Goal: Transaction & Acquisition: Subscribe to service/newsletter

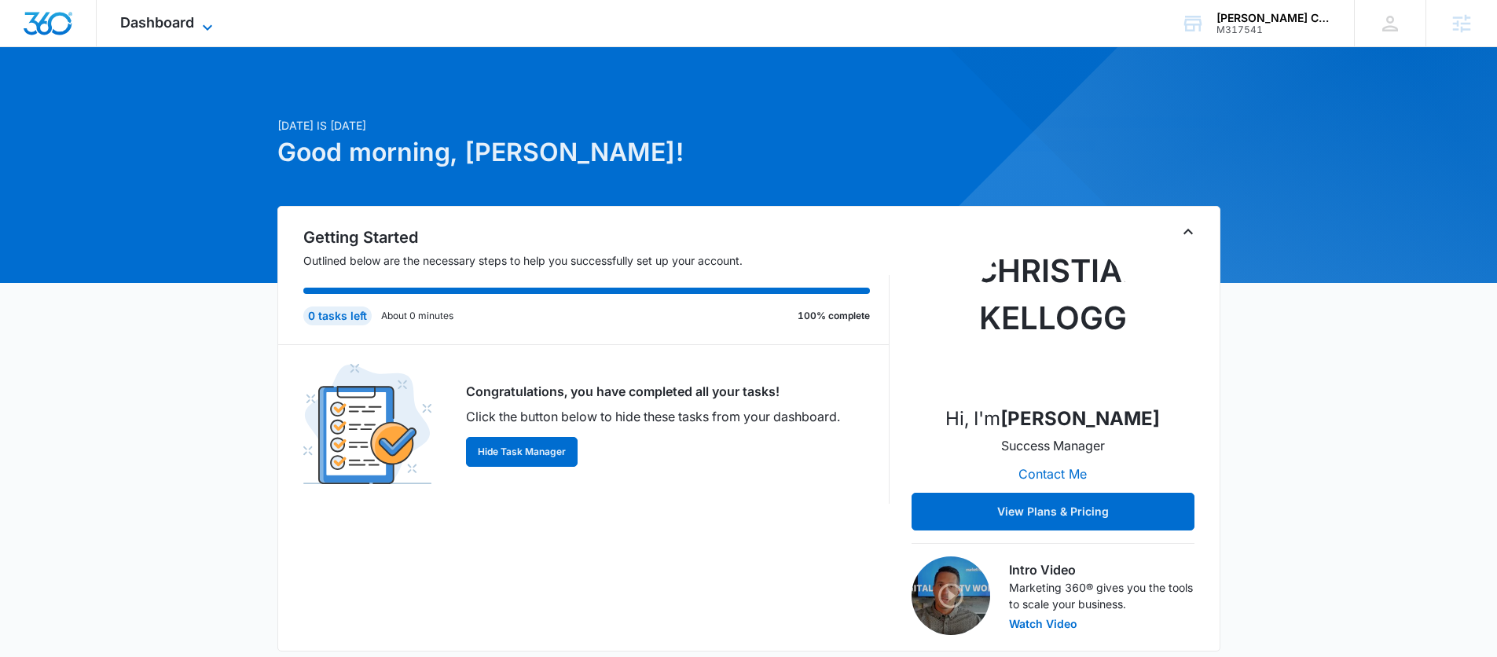
click at [178, 20] on span "Dashboard" at bounding box center [157, 22] width 74 height 16
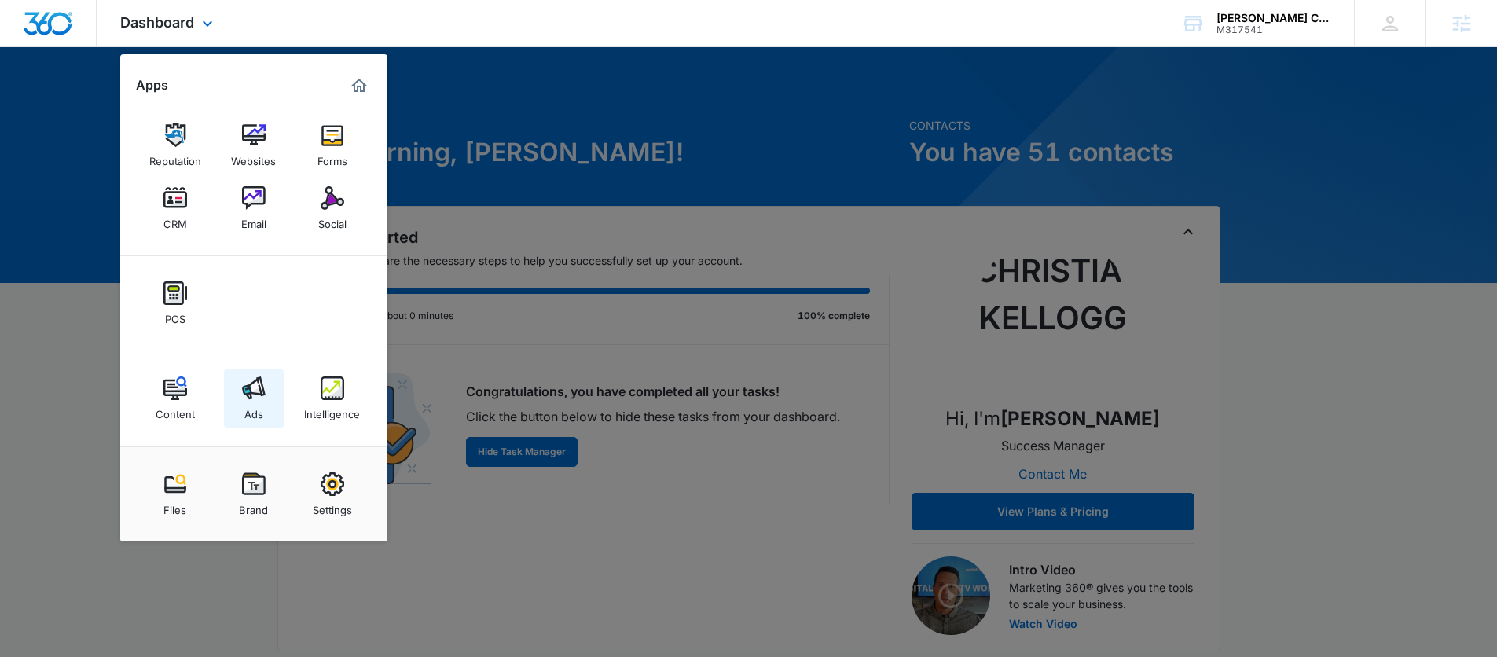
click at [264, 390] on img at bounding box center [254, 388] width 24 height 24
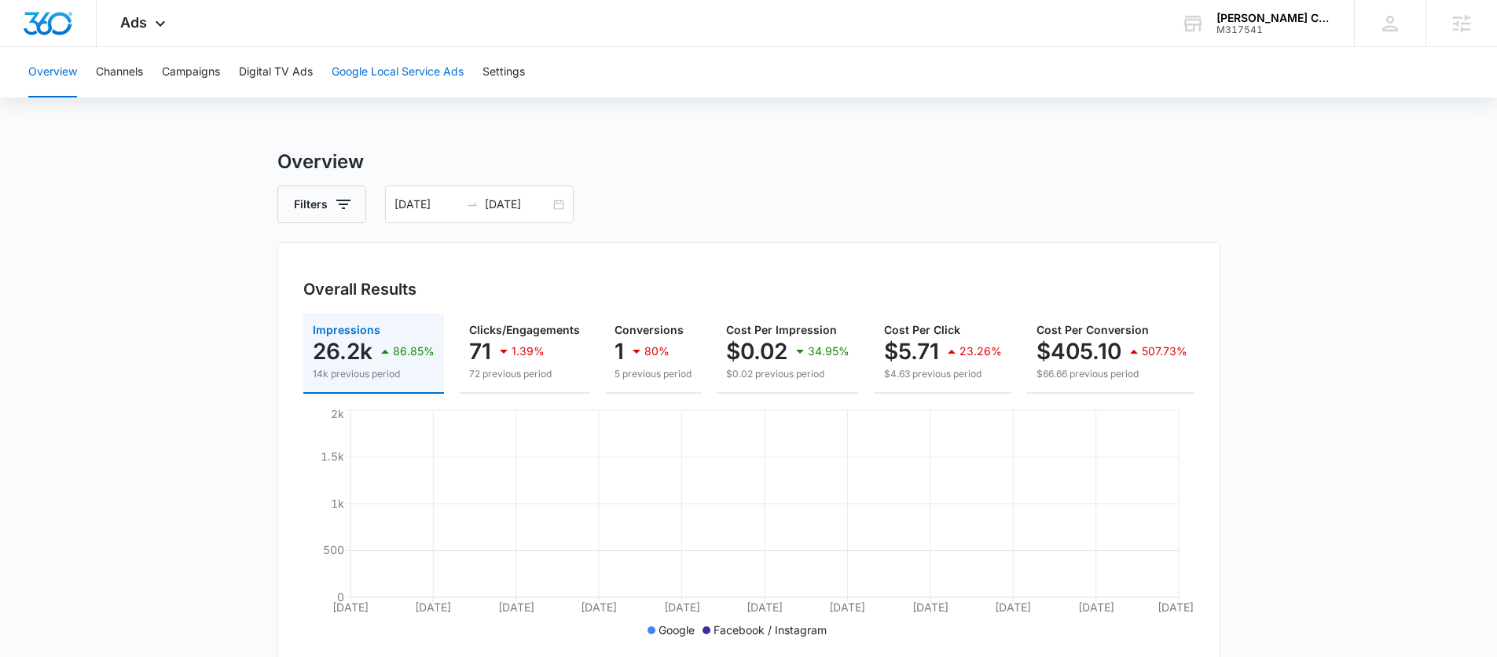
click at [375, 66] on button "Google Local Service Ads" at bounding box center [398, 72] width 132 height 50
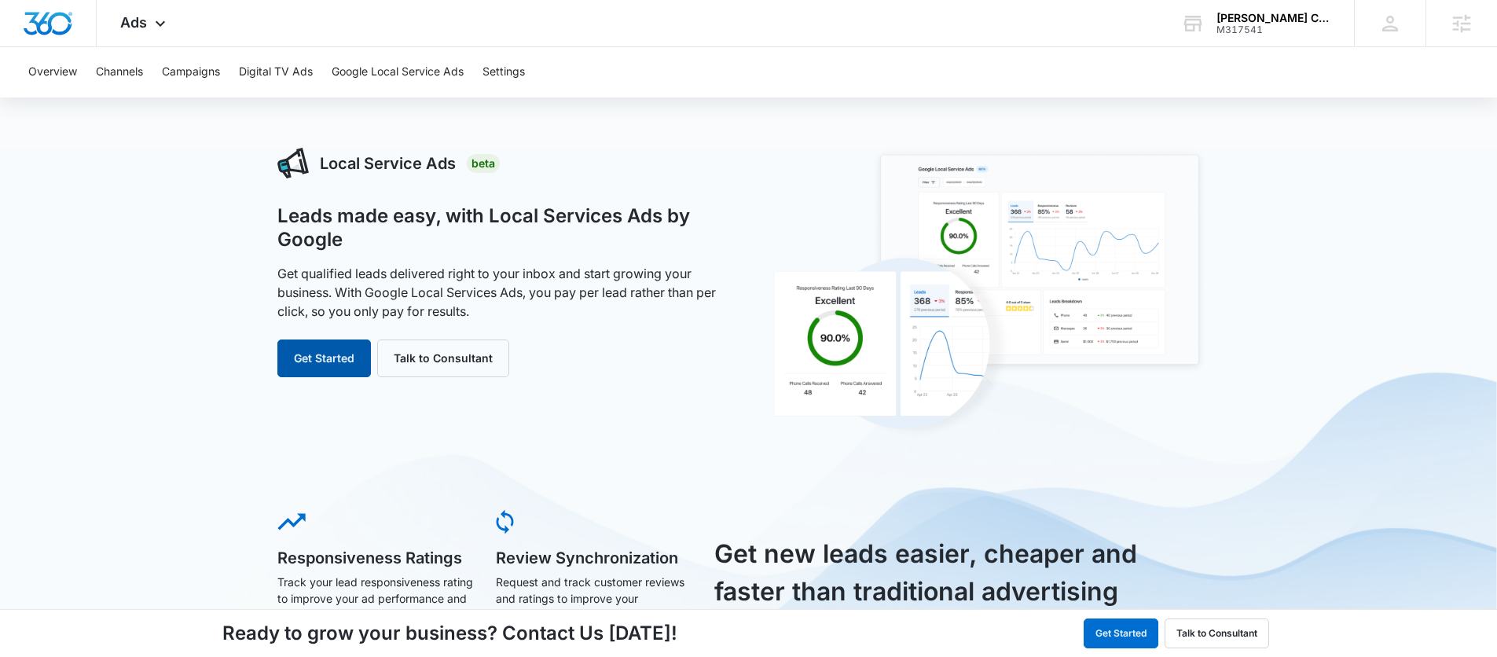
click at [324, 347] on button "Get Started" at bounding box center [323, 358] width 93 height 38
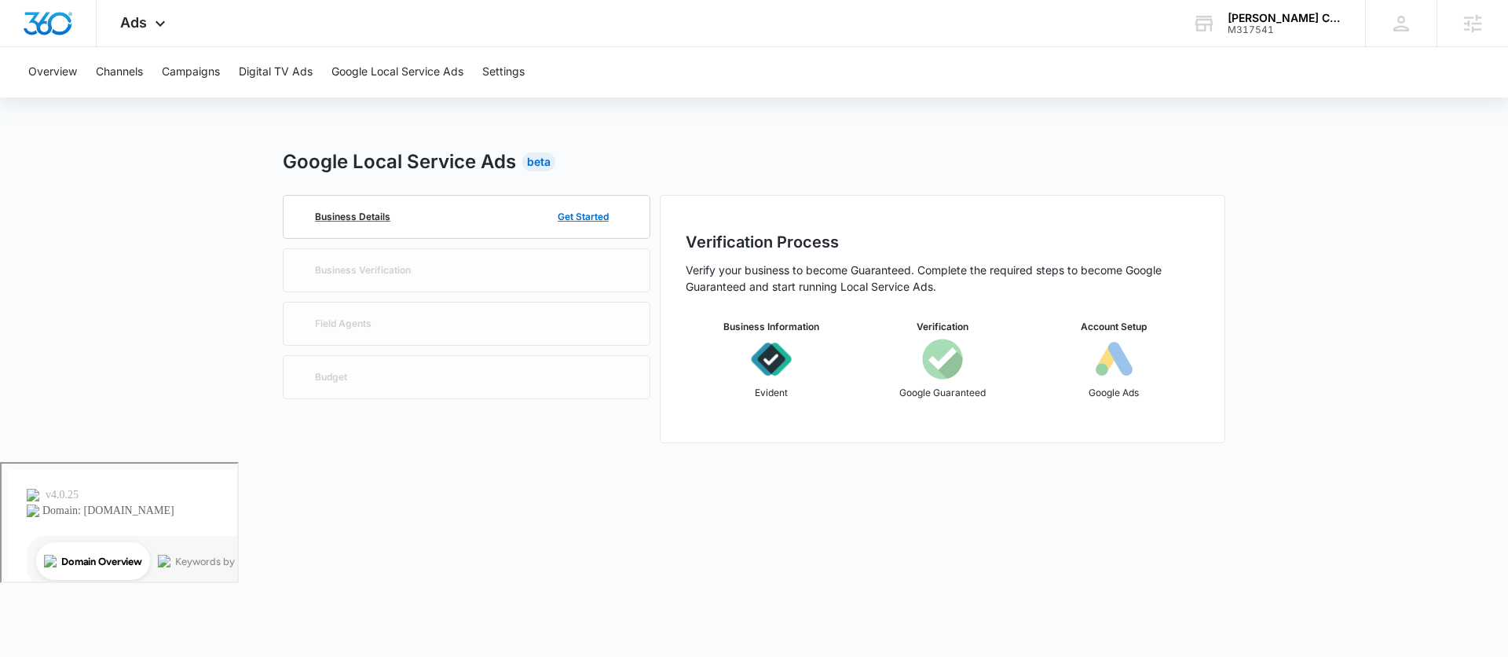
click at [409, 232] on div "Business Details Get Started" at bounding box center [467, 217] width 316 height 42
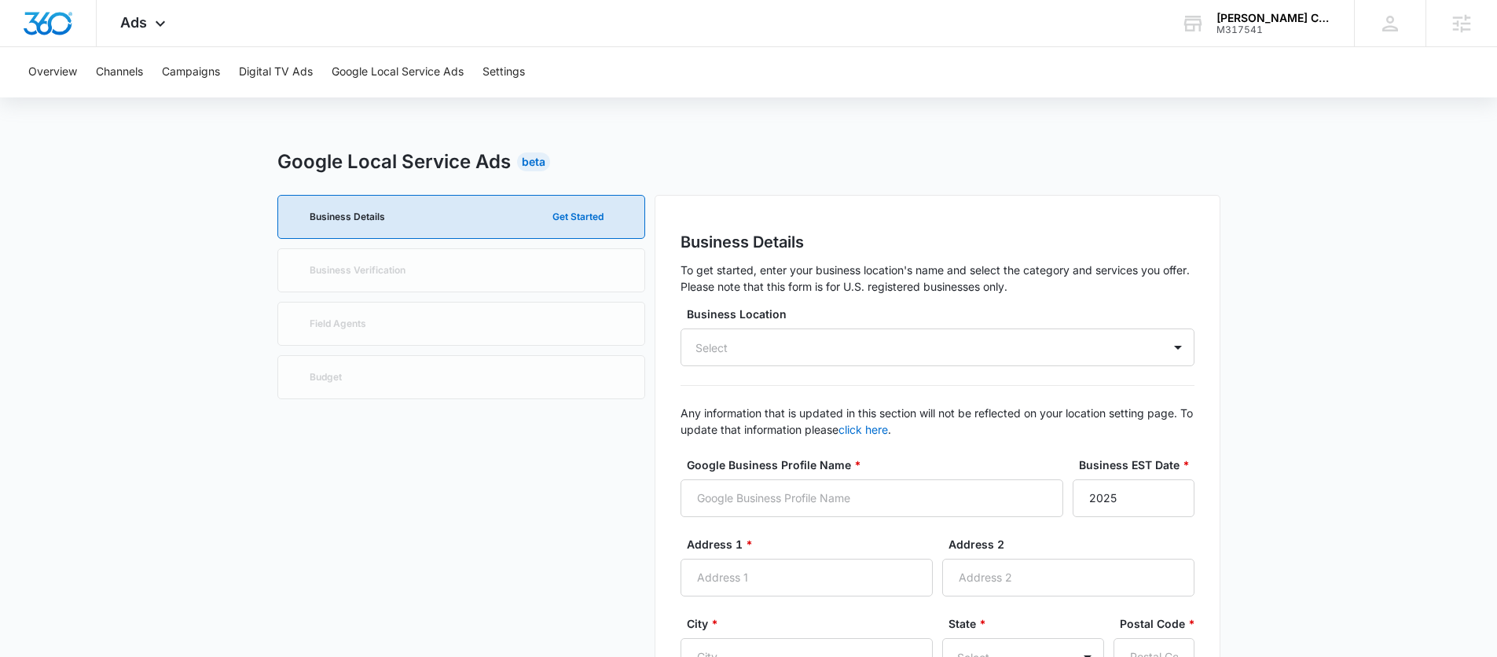
click at [918, 353] on div "Select" at bounding box center [937, 347] width 514 height 38
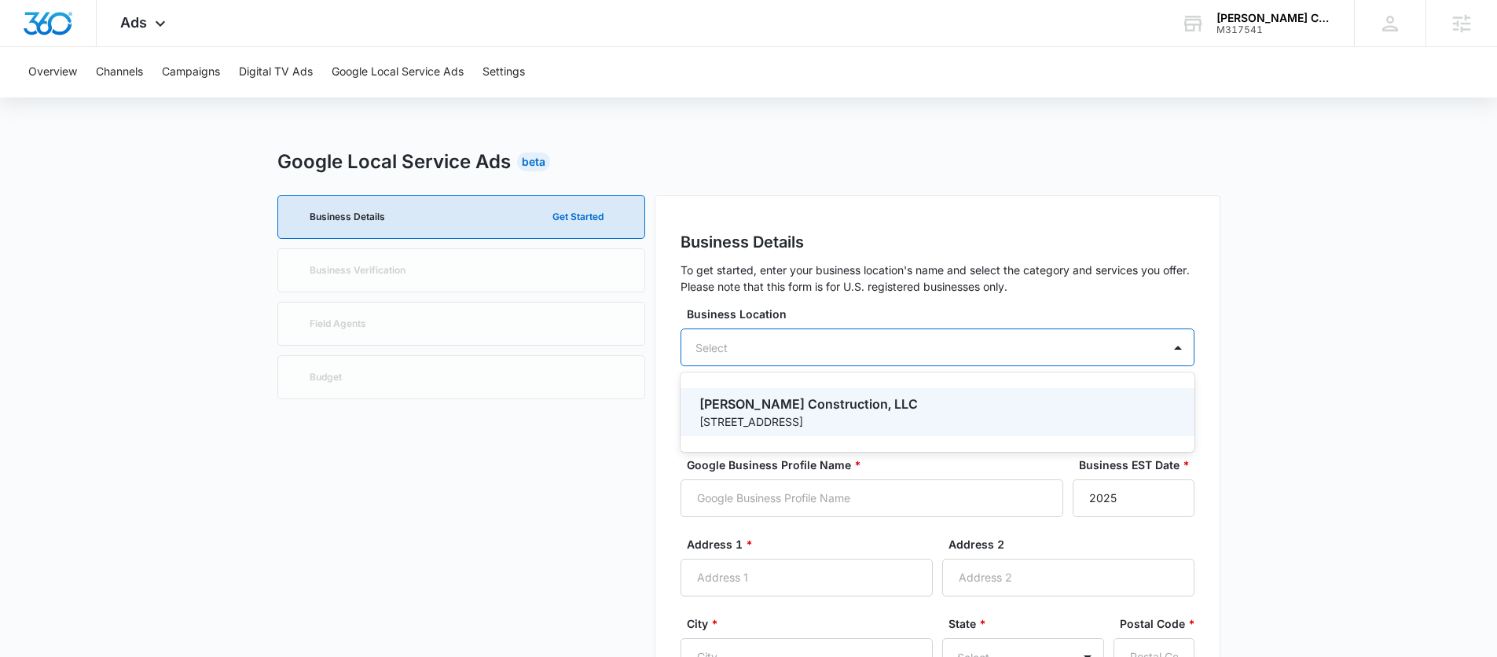
click at [829, 401] on p "[PERSON_NAME] Construction, LLC" at bounding box center [935, 403] width 473 height 19
type input "[PERSON_NAME] Construction, LLC"
type input "[STREET_ADDRESS]"
type input "Fairbanks"
type input "99709"
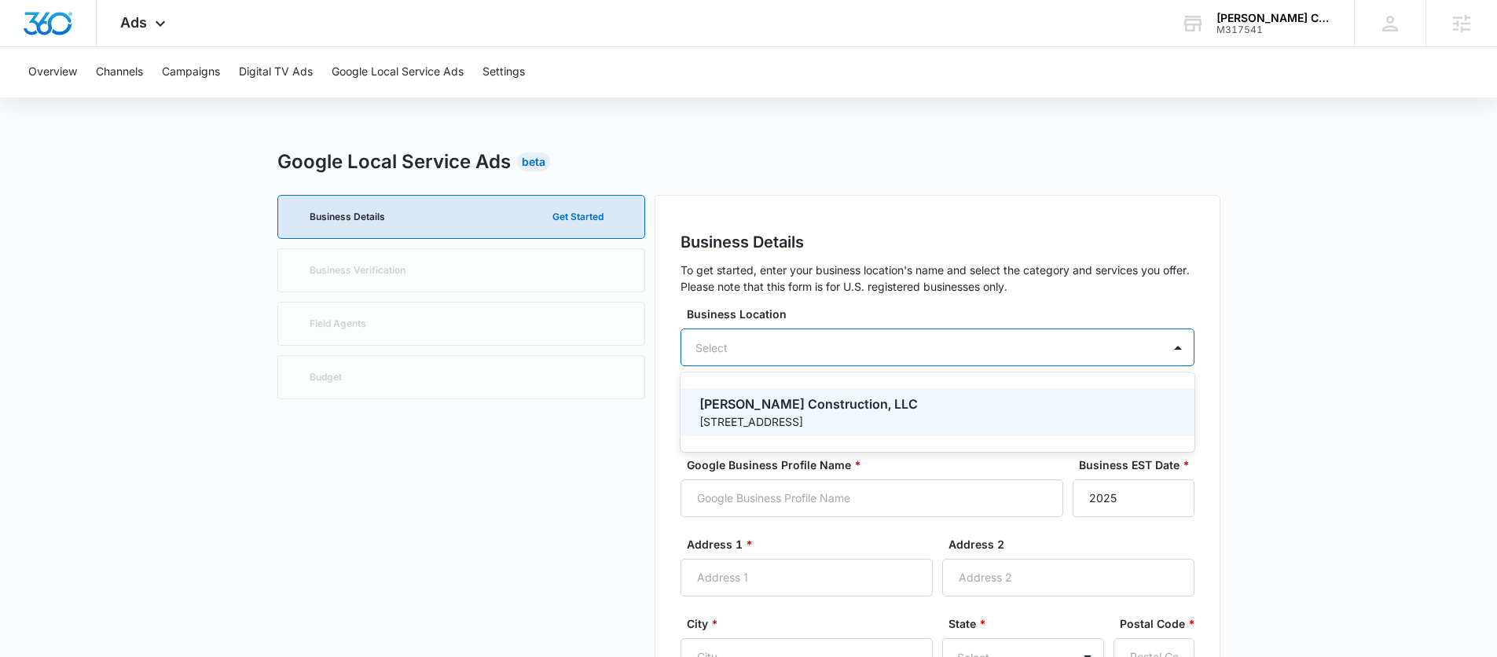
type input "9073719868"
type input "[URL][DOMAIN_NAME]"
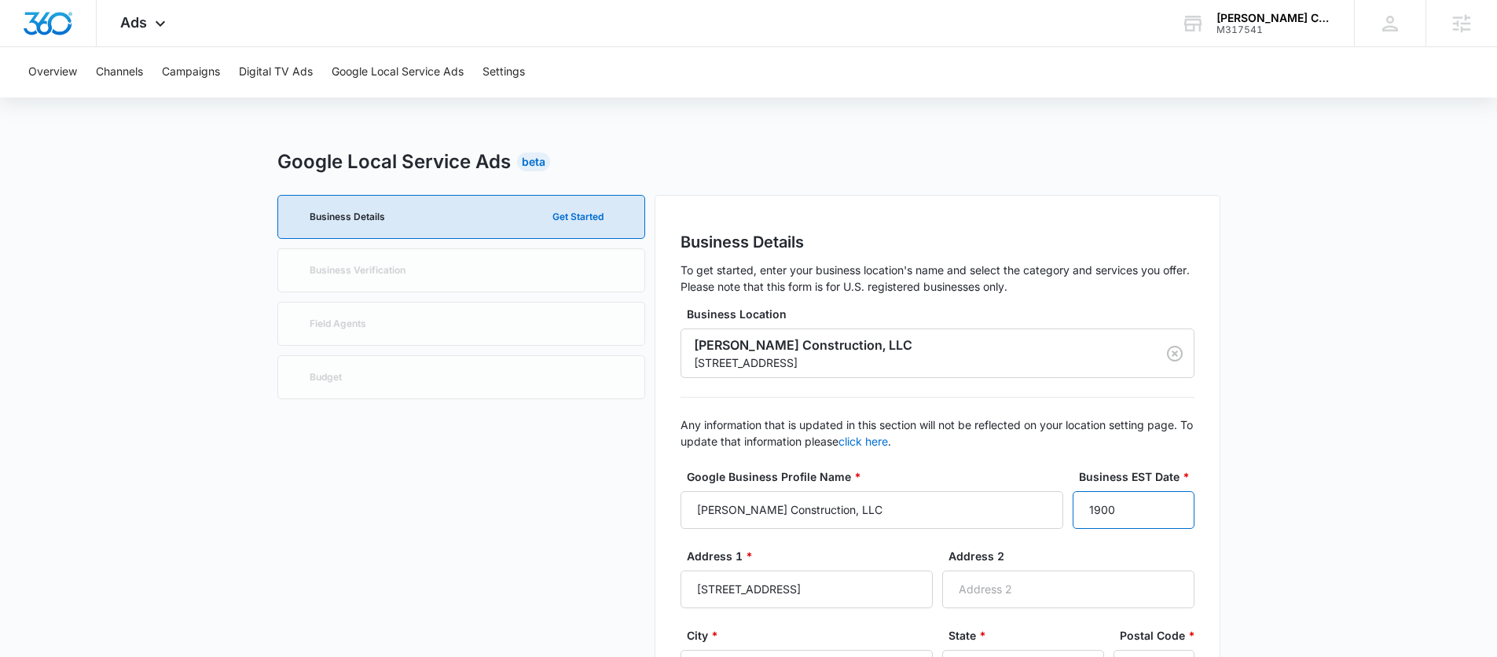
type input "1900"
click at [1153, 503] on input "1900" at bounding box center [1133, 510] width 122 height 38
drag, startPoint x: 1127, startPoint y: 513, endPoint x: 1080, endPoint y: 515, distance: 48.0
click at [1077, 515] on input "1900" at bounding box center [1133, 510] width 122 height 38
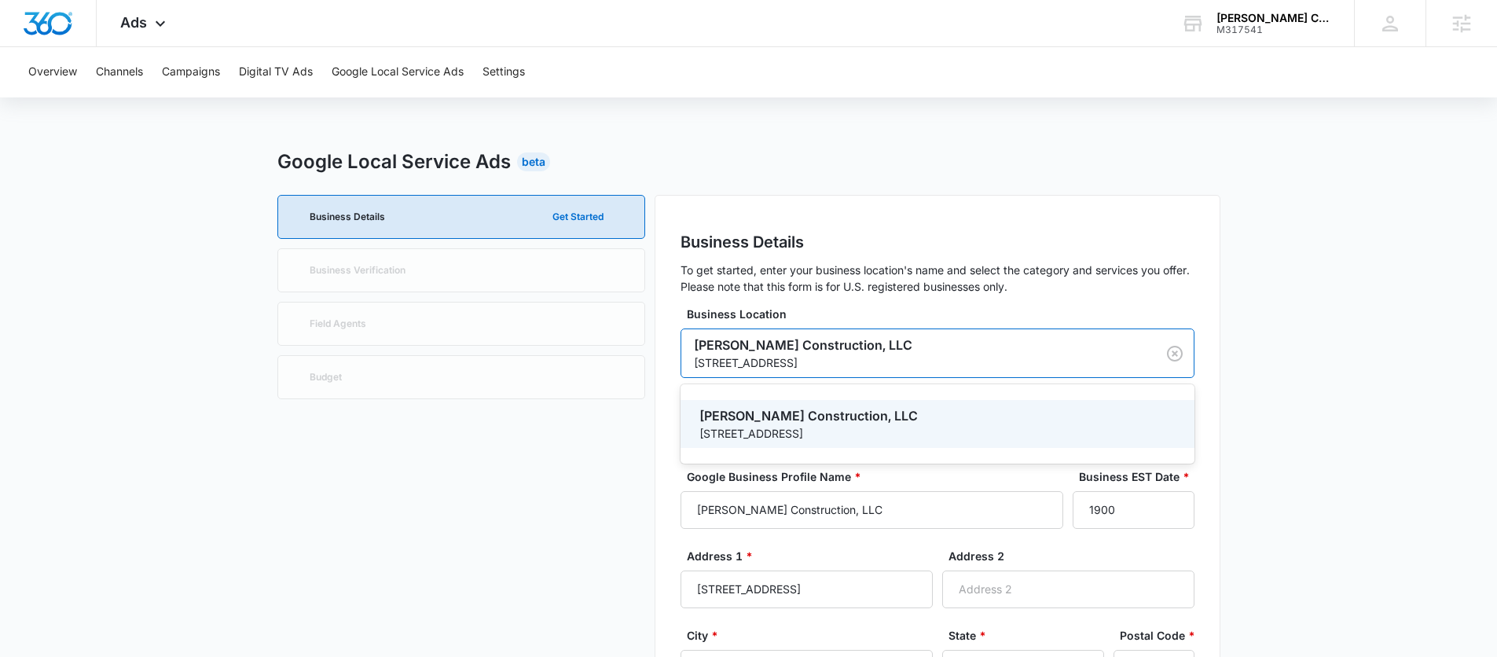
click at [878, 354] on div "[PERSON_NAME] Construction, LLC [STREET_ADDRESS]" at bounding box center [937, 352] width 514 height 49
drag, startPoint x: 810, startPoint y: 434, endPoint x: 676, endPoint y: 435, distance: 133.6
click at [690, 435] on div "[PERSON_NAME] Construction, LLC [STREET_ADDRESS]" at bounding box center [937, 424] width 514 height 48
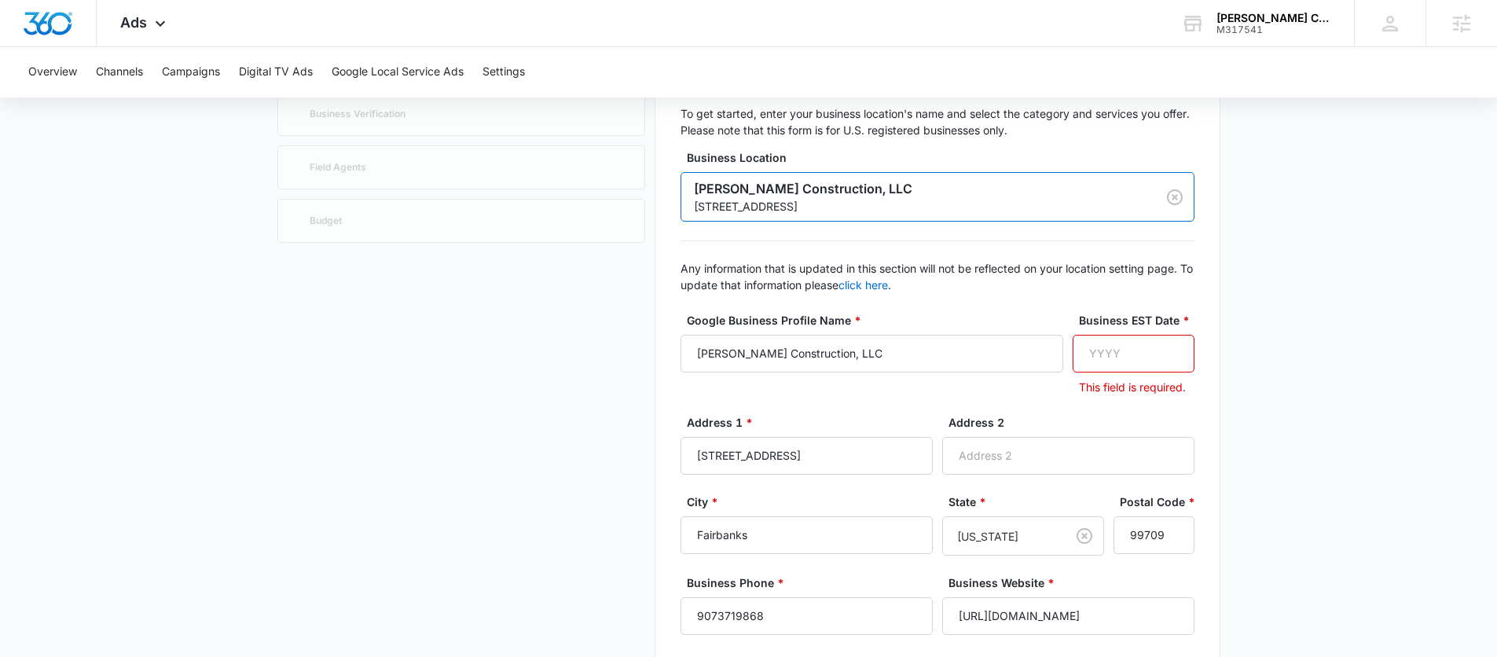
scroll to position [305, 0]
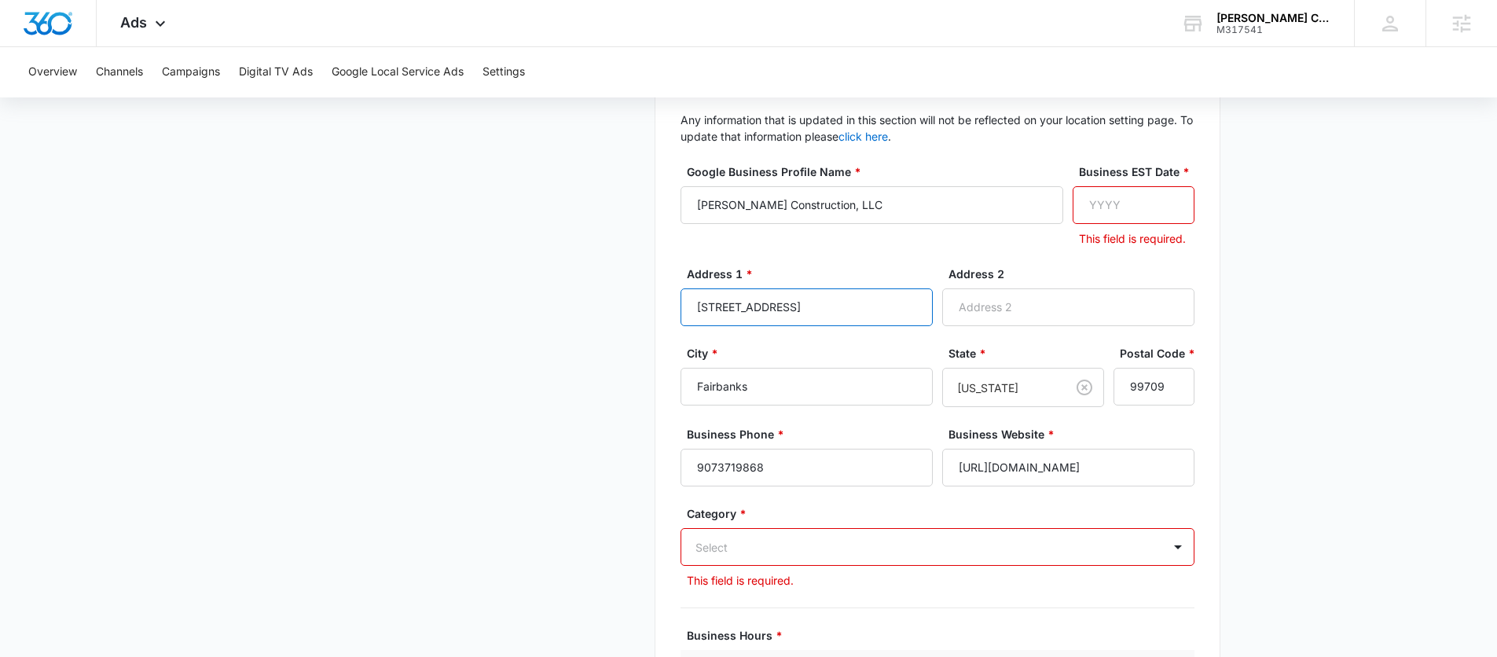
drag, startPoint x: 820, startPoint y: 300, endPoint x: 587, endPoint y: 284, distance: 233.9
click at [587, 284] on div "Business Details Get Started Business Verification Field Agents Budget Business…" at bounding box center [748, 510] width 943 height 1240
click at [1112, 200] on input "Business EST Date *" at bounding box center [1133, 205] width 122 height 38
click at [1087, 200] on input "Business EST Date *" at bounding box center [1133, 205] width 122 height 38
click at [1110, 202] on input "Business EST Date *" at bounding box center [1133, 205] width 122 height 38
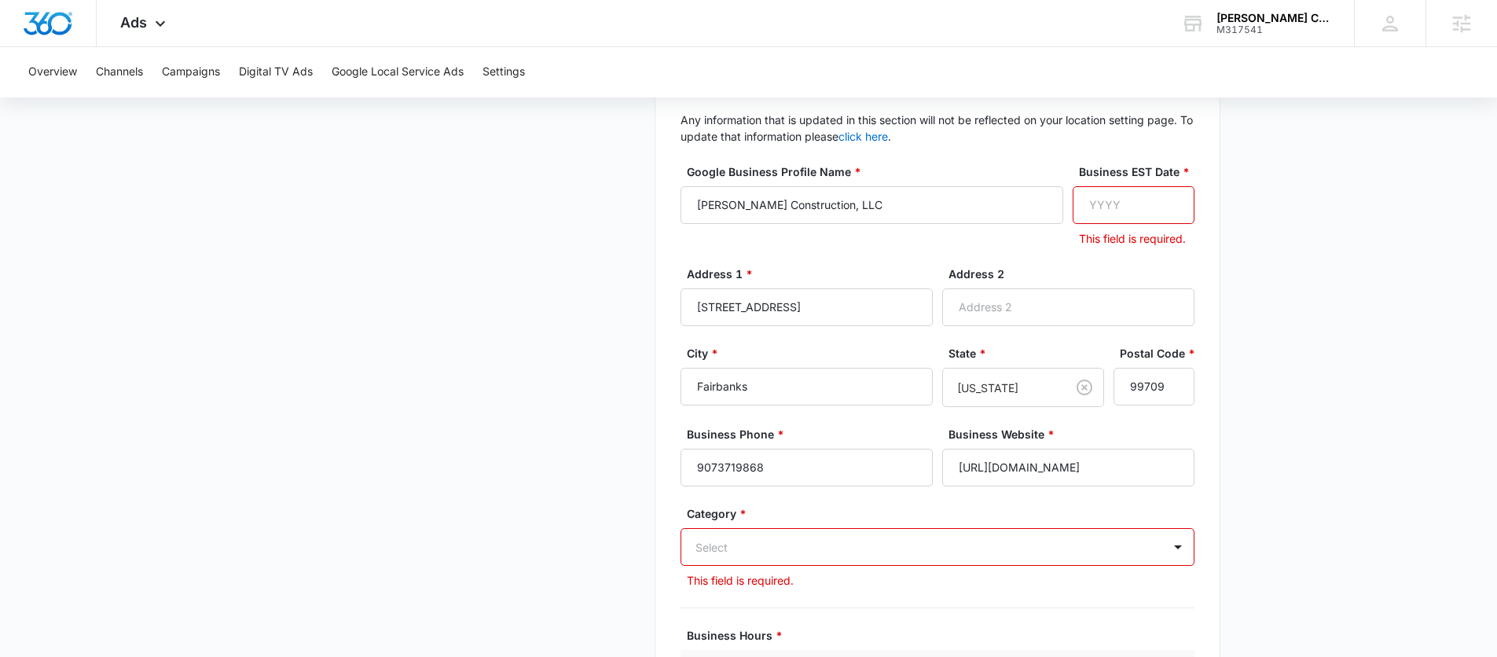
click at [1121, 203] on input "Business EST Date *" at bounding box center [1133, 205] width 122 height 38
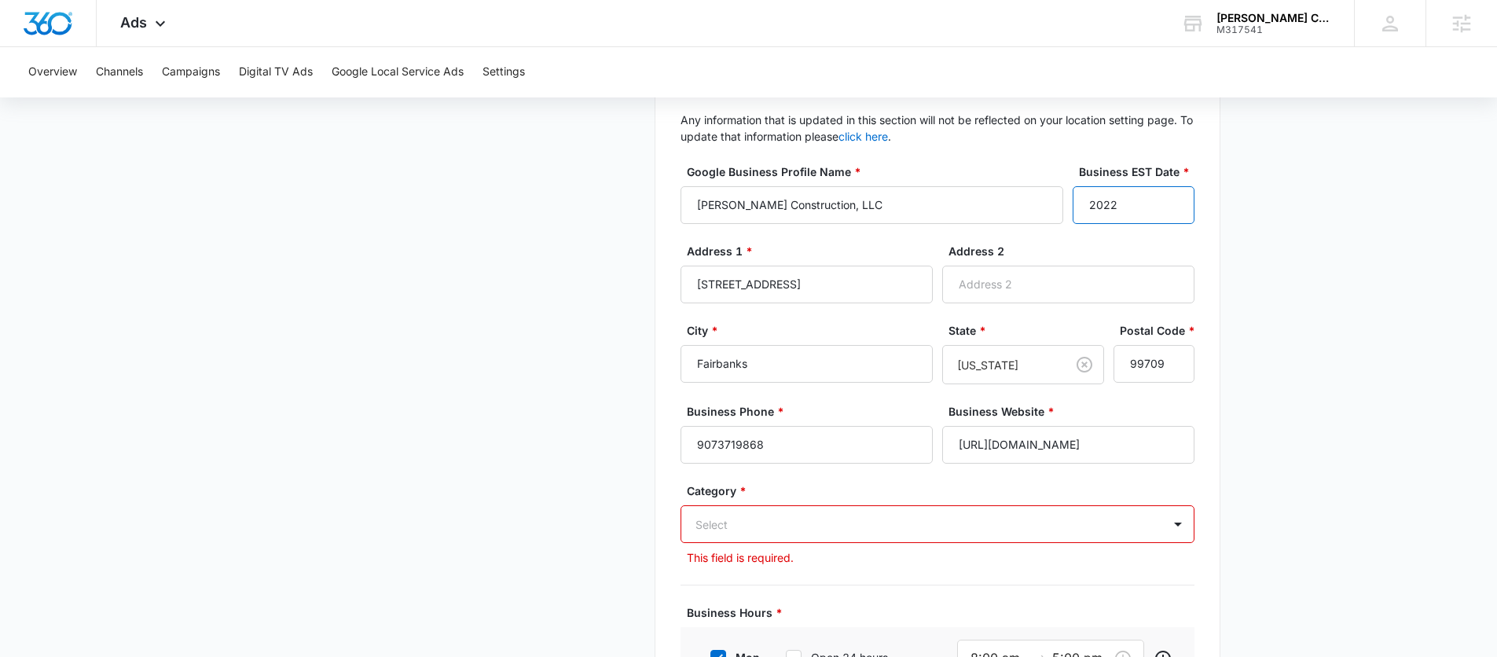
type input "2022"
click at [1387, 267] on main "Google Local Service Ads Beta Business Details Get Started Business Verificatio…" at bounding box center [748, 484] width 1497 height 1283
click at [1122, 206] on input "2022" at bounding box center [1133, 205] width 122 height 38
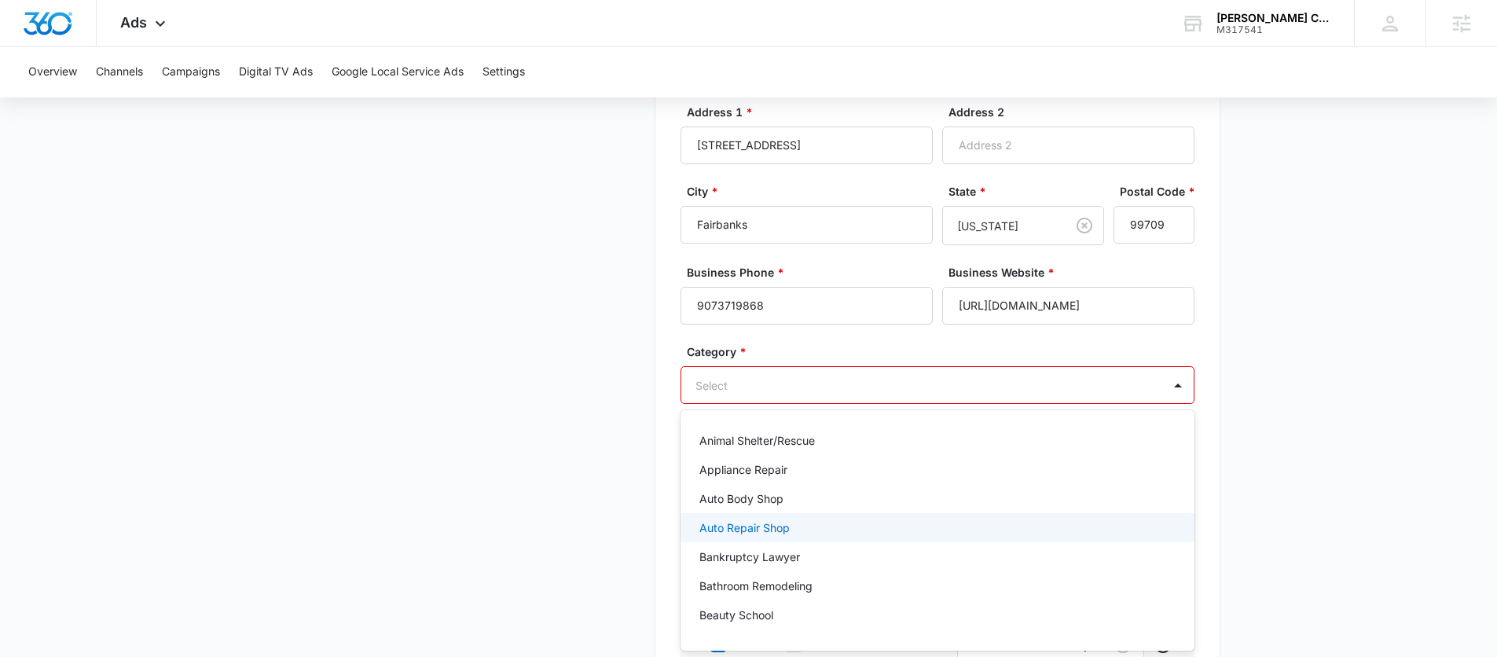
click at [914, 404] on div "Auto Repair Shop, 4 of 79. 79 results available. Use Up and Down to choose opti…" at bounding box center [937, 385] width 514 height 38
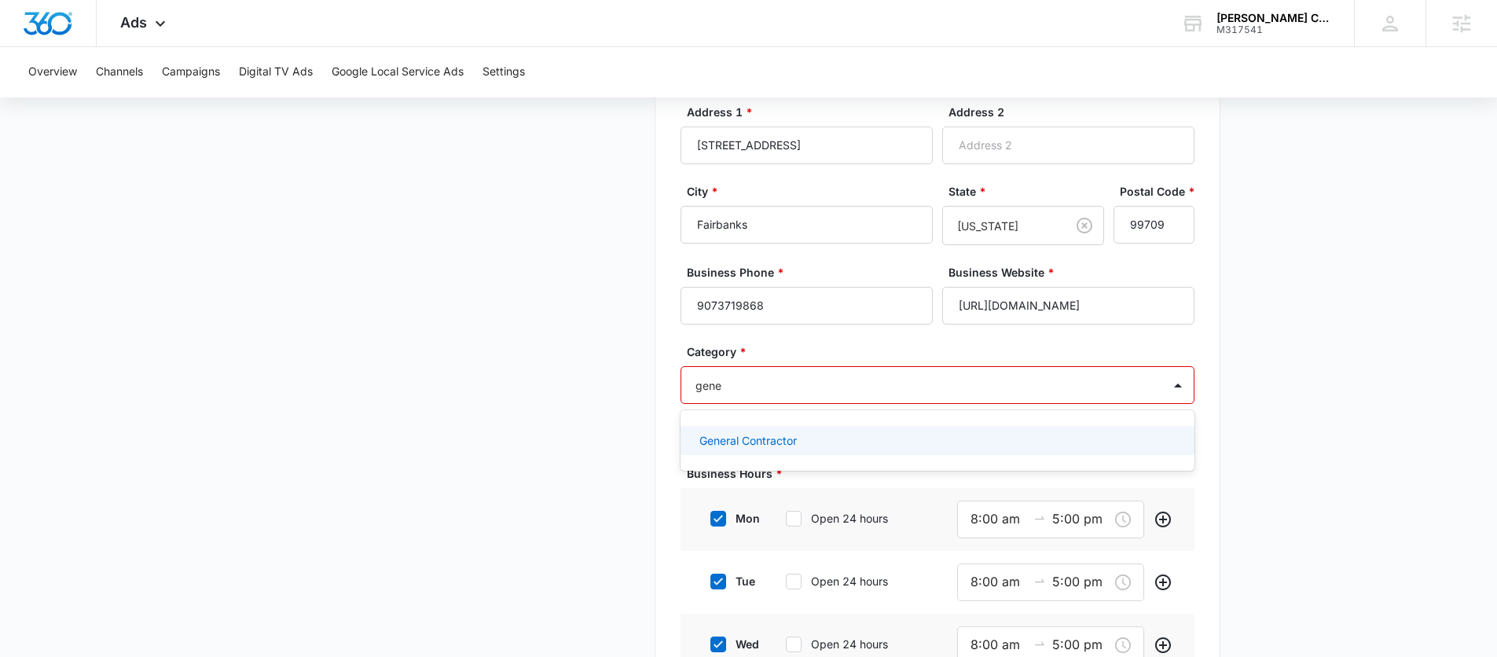
type input "gener"
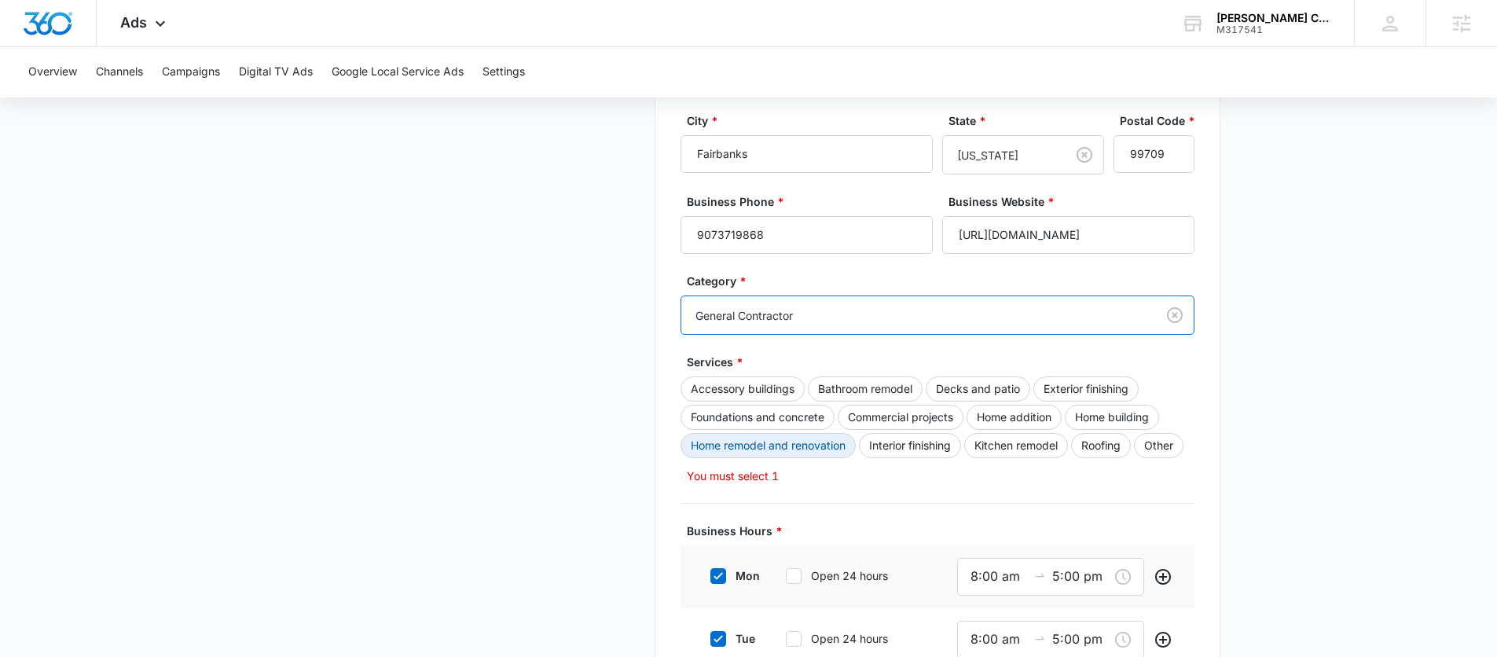
scroll to position [580, 0]
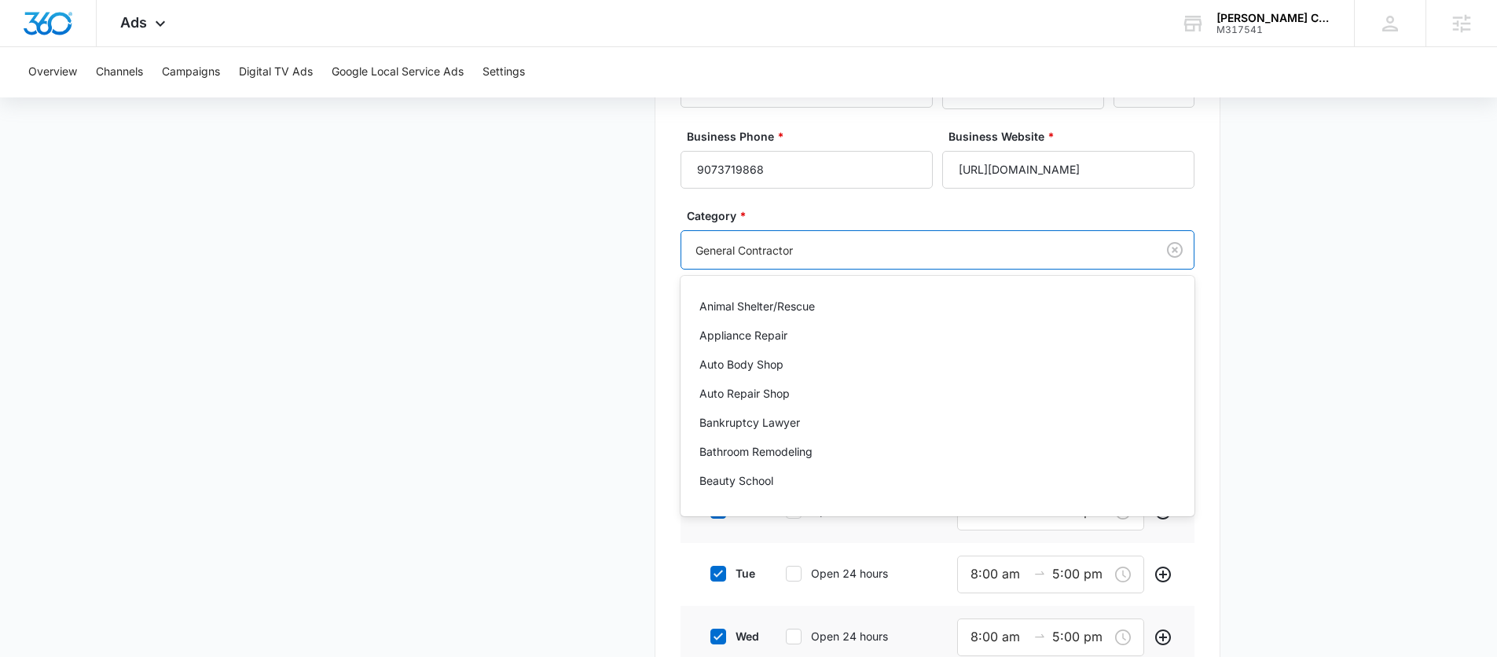
click at [828, 249] on div at bounding box center [915, 250] width 440 height 20
click at [826, 249] on div at bounding box center [915, 250] width 440 height 20
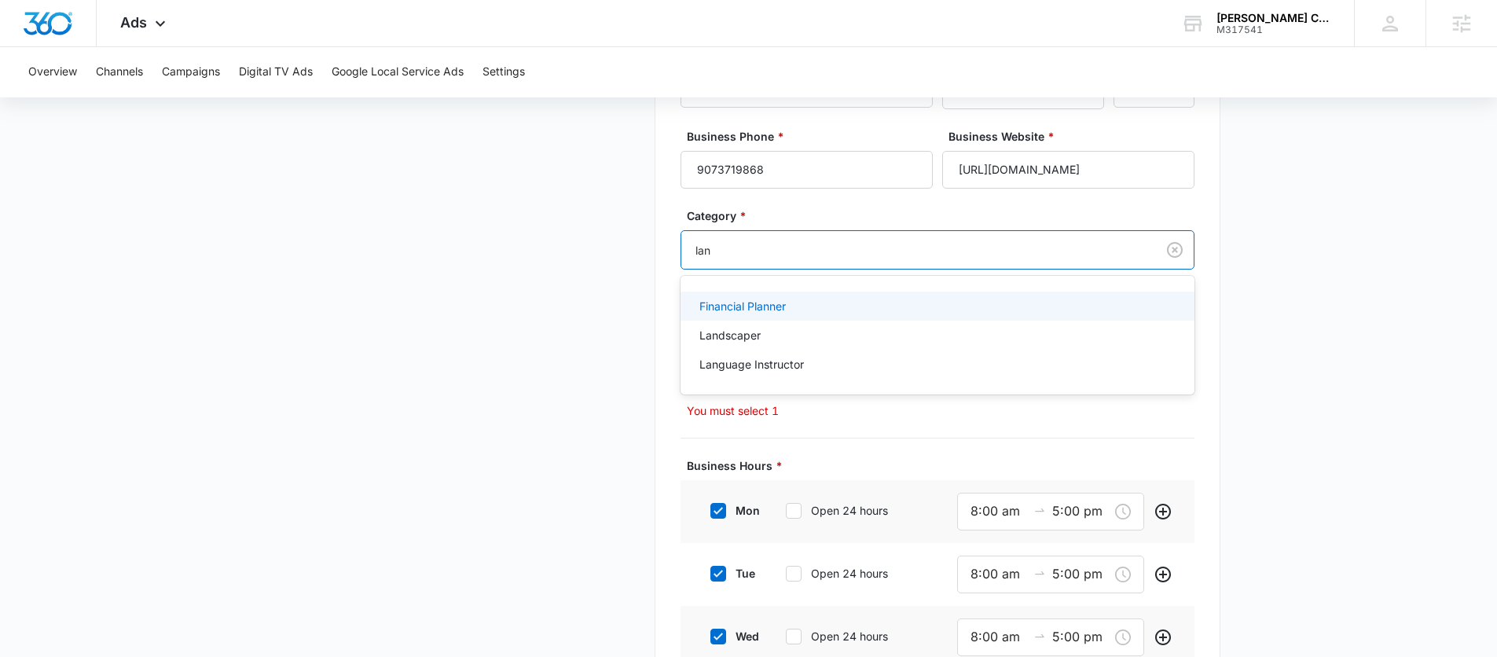
type input "land"
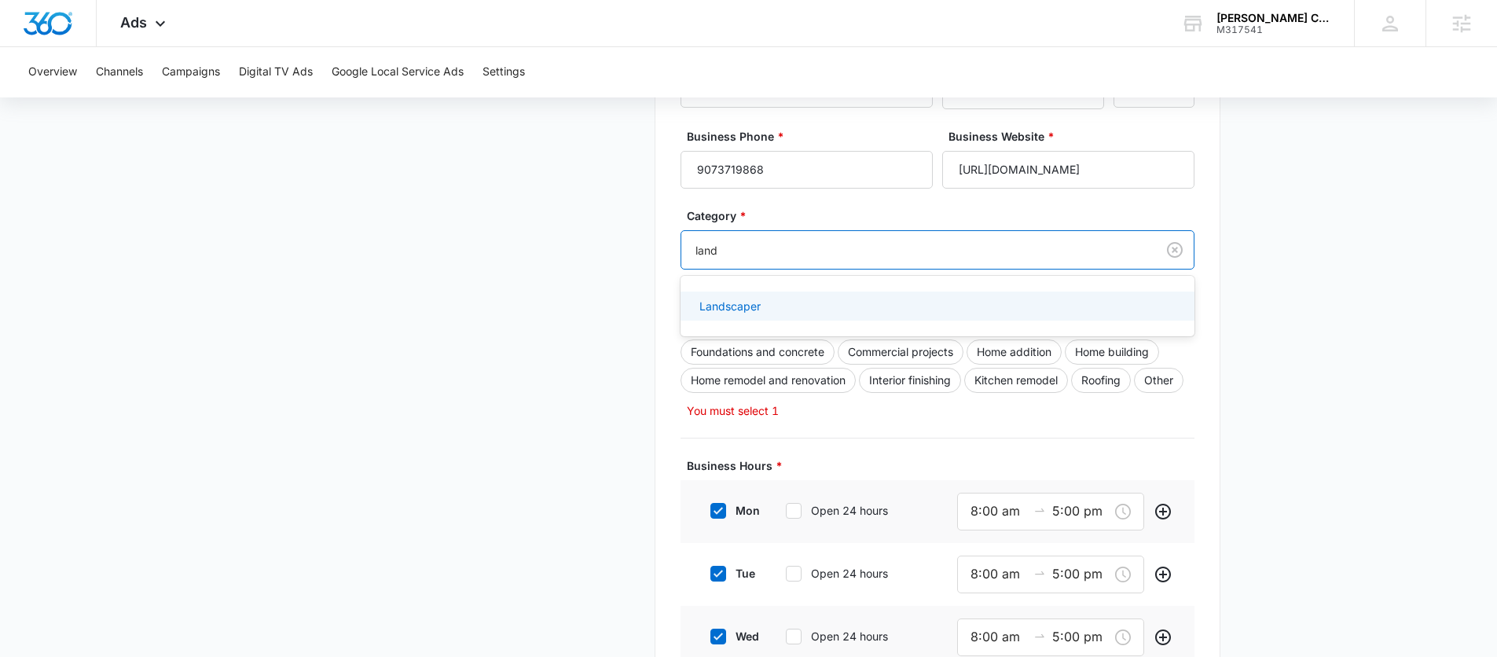
click at [746, 309] on p "Landscaper" at bounding box center [729, 306] width 61 height 16
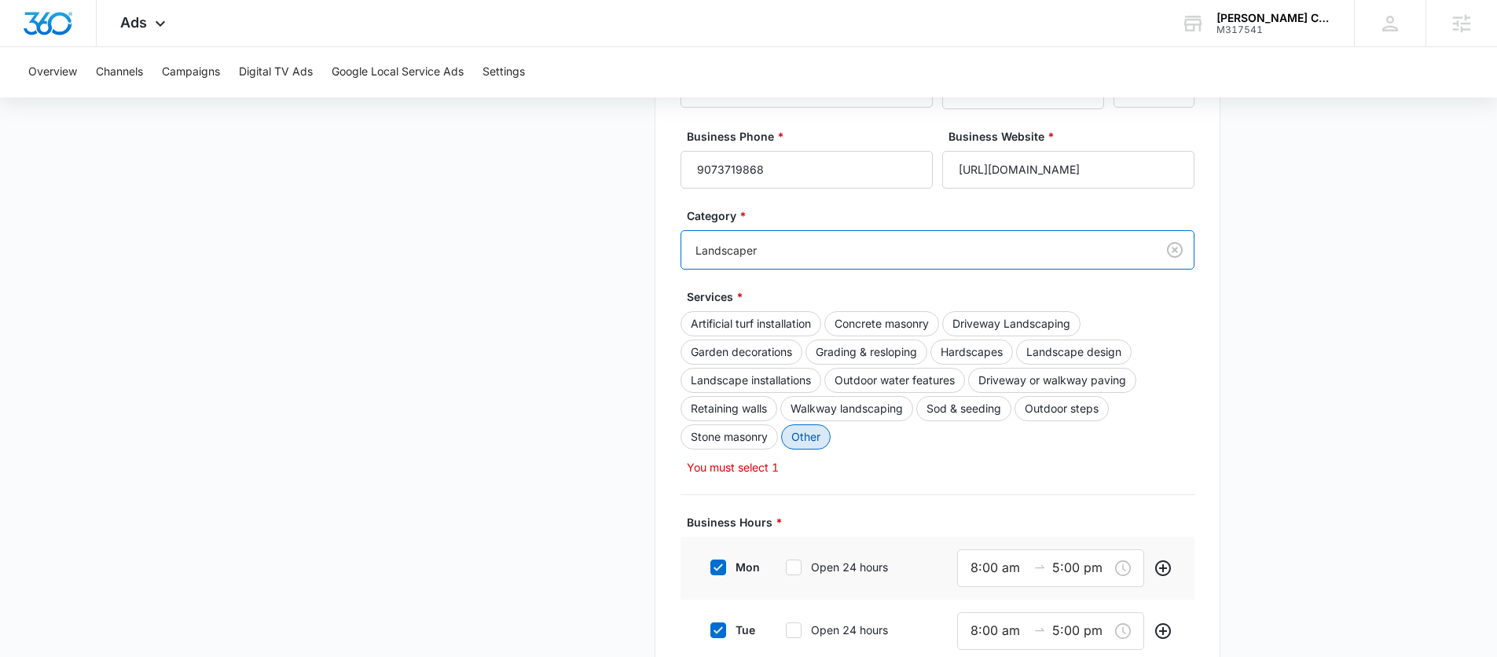
click at [803, 441] on button "Other" at bounding box center [805, 436] width 49 height 25
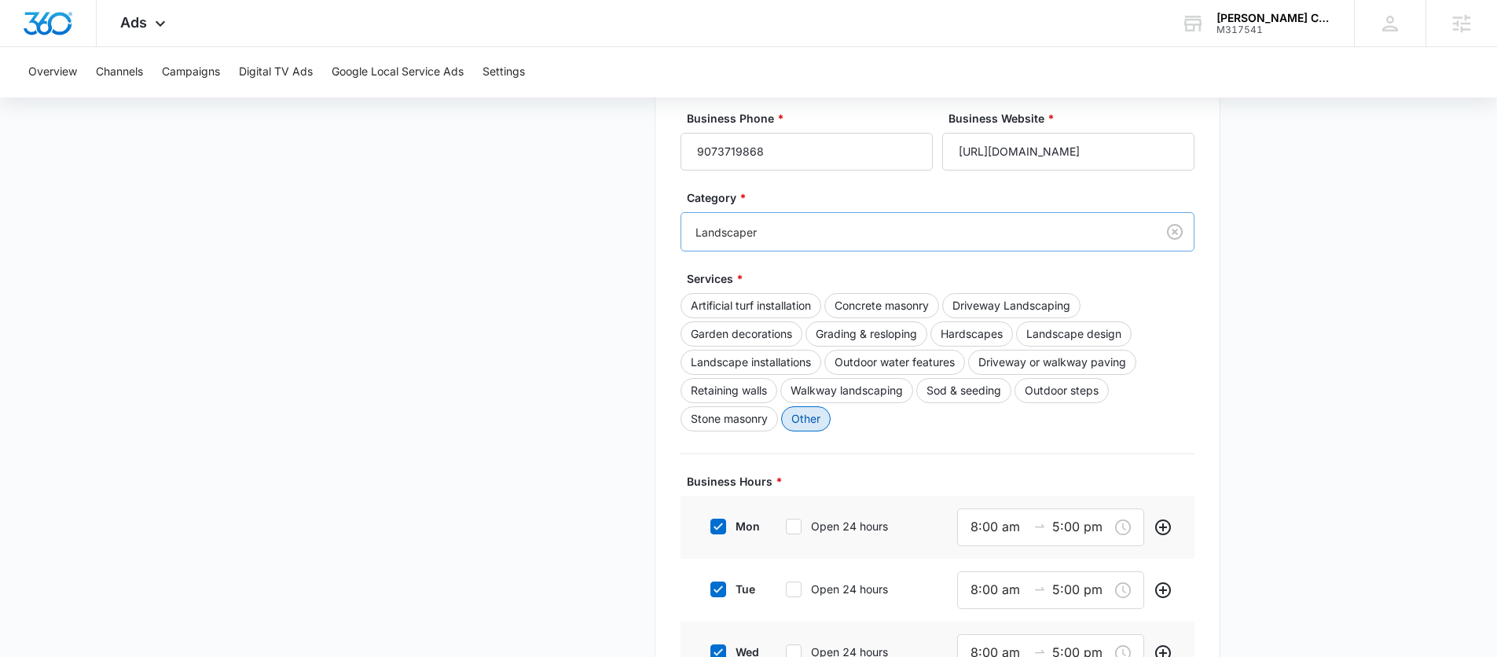
scroll to position [530, 0]
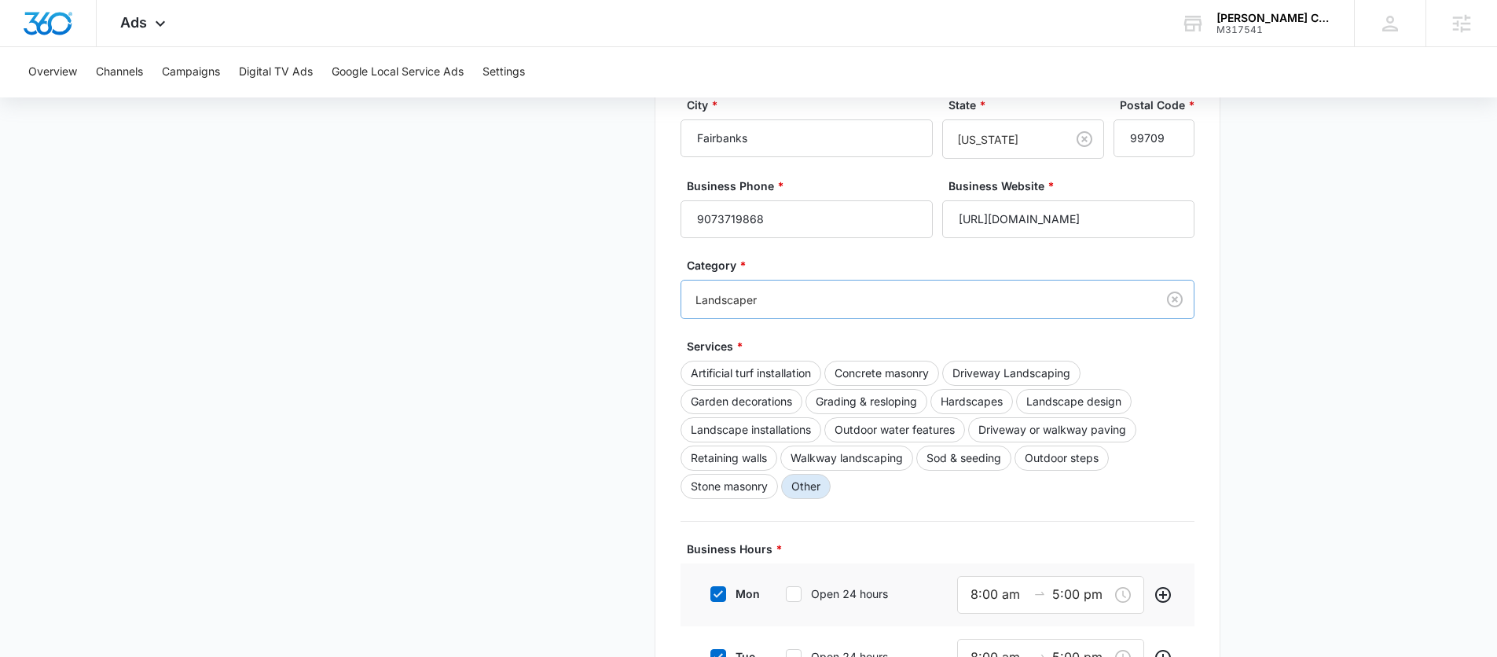
click at [935, 307] on div at bounding box center [915, 300] width 440 height 20
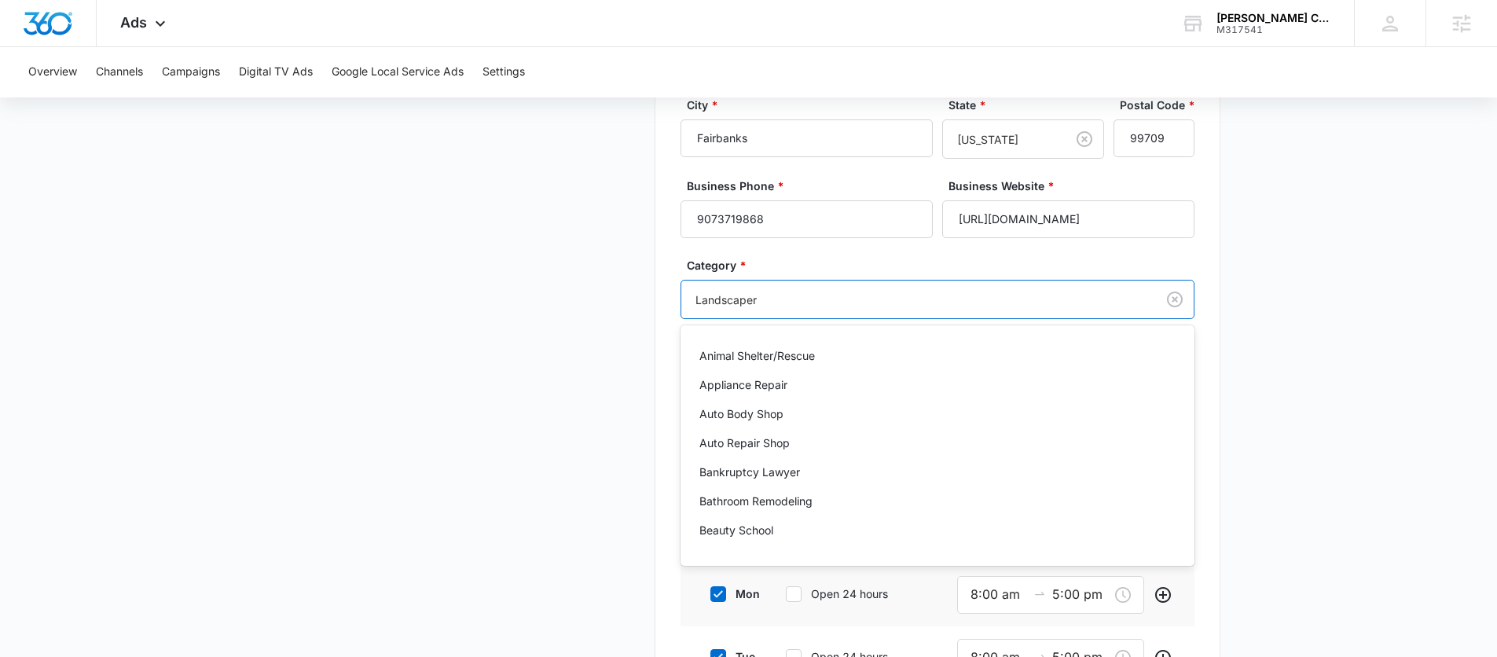
scroll to position [992, 0]
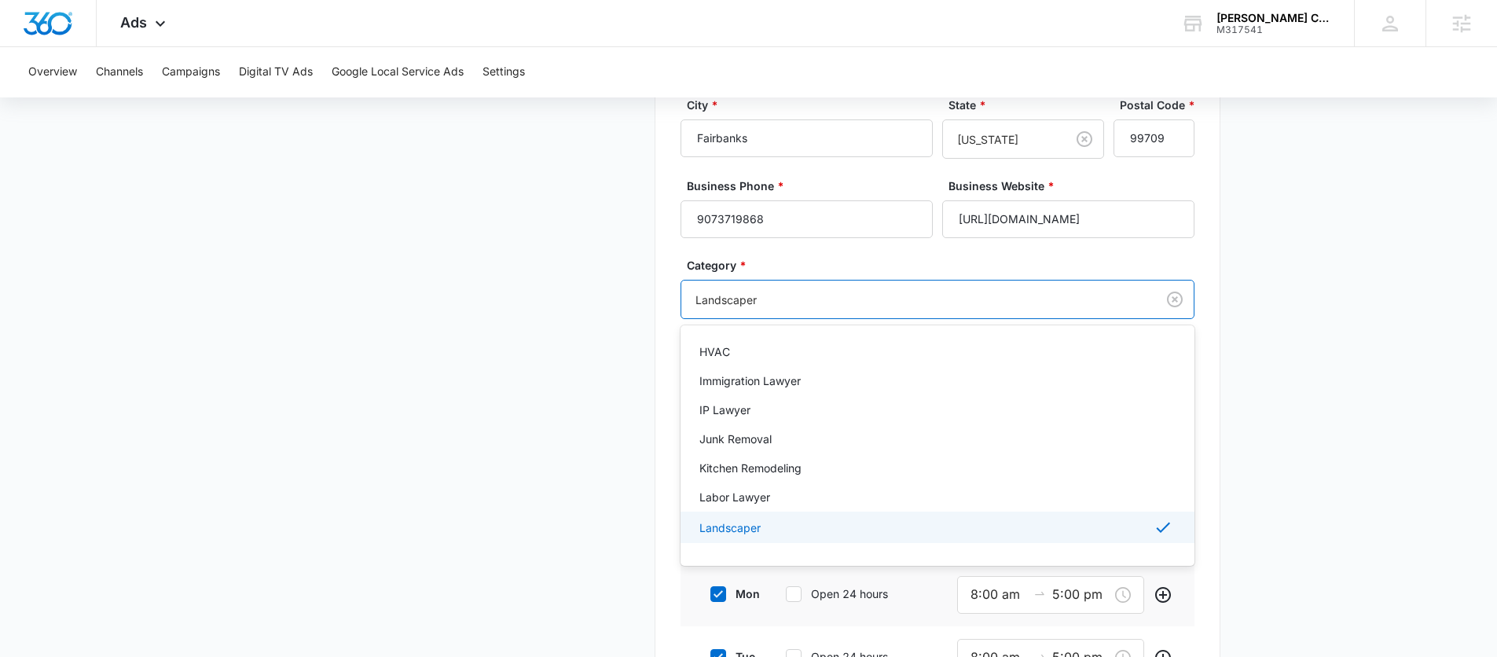
click at [1319, 311] on main "Google Local Service Ads Beta Business Details Get Started Business Verificatio…" at bounding box center [748, 358] width 1497 height 1483
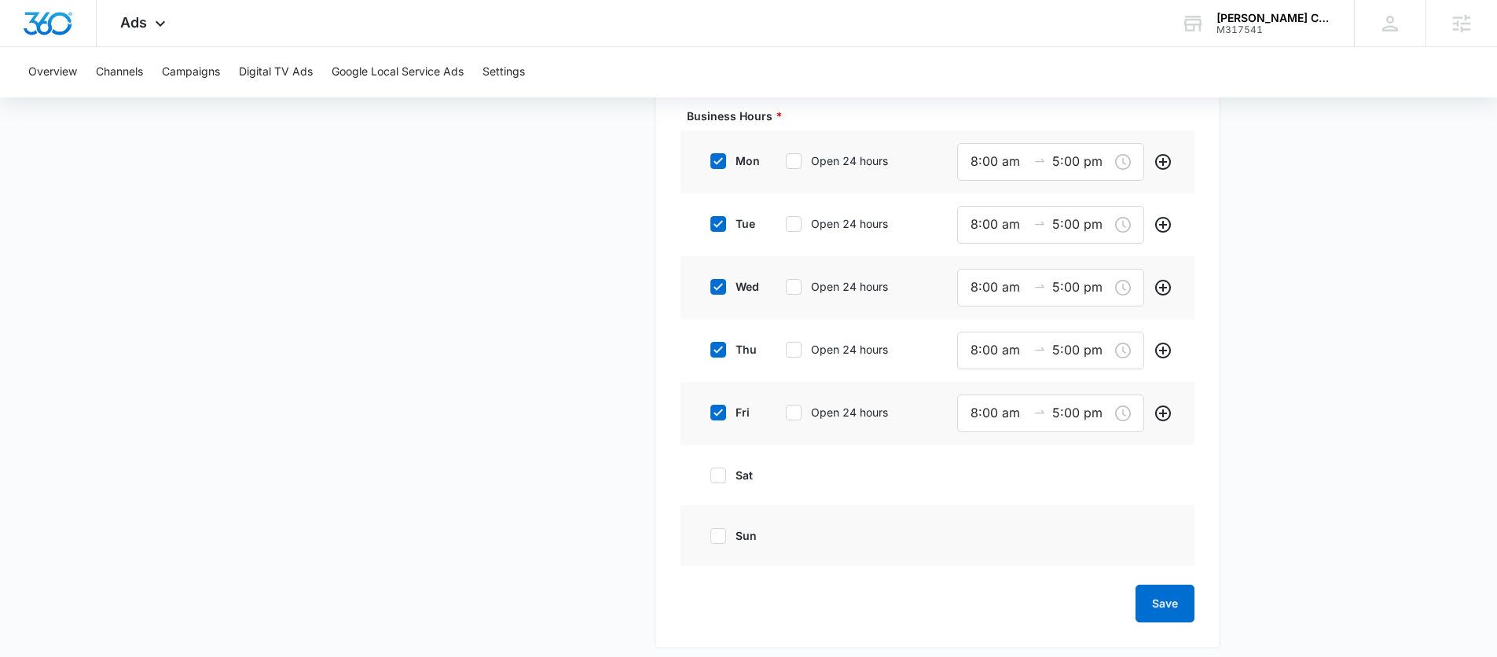
scroll to position [973, 0]
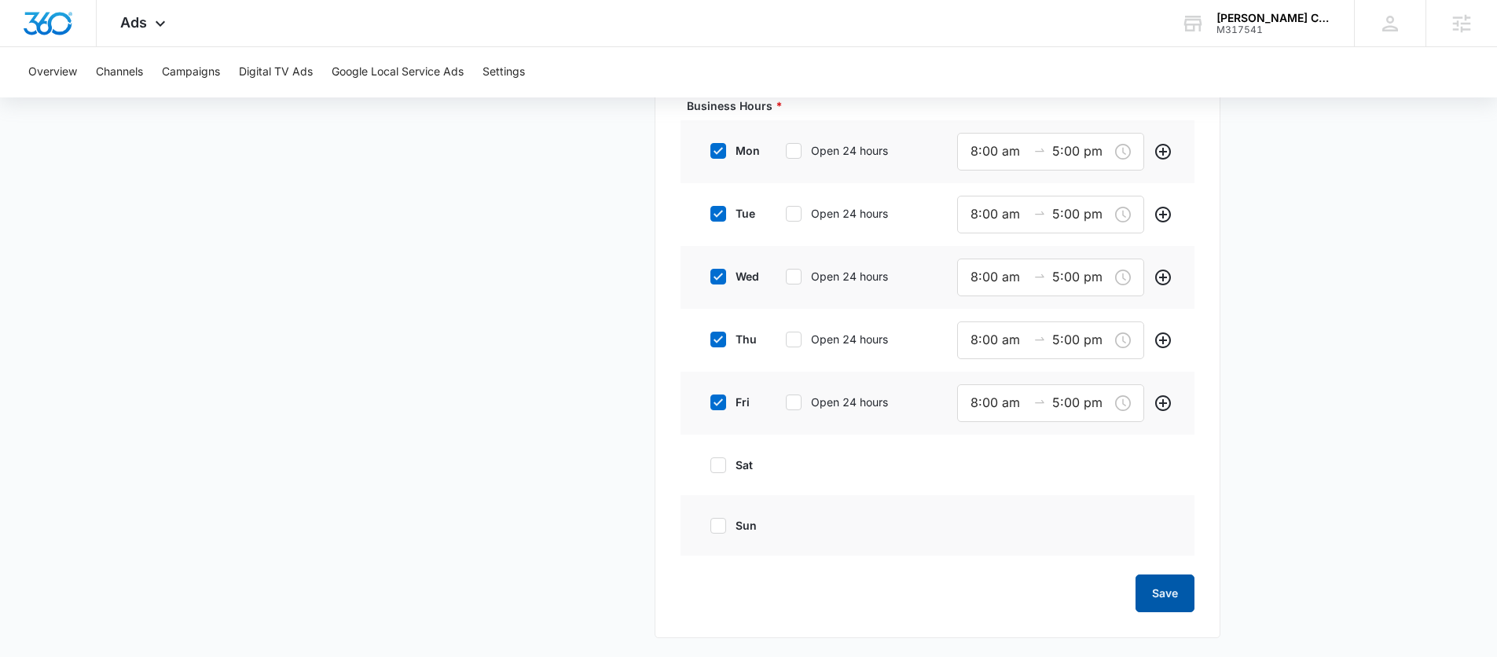
click at [1169, 591] on button "Save" at bounding box center [1164, 593] width 59 height 38
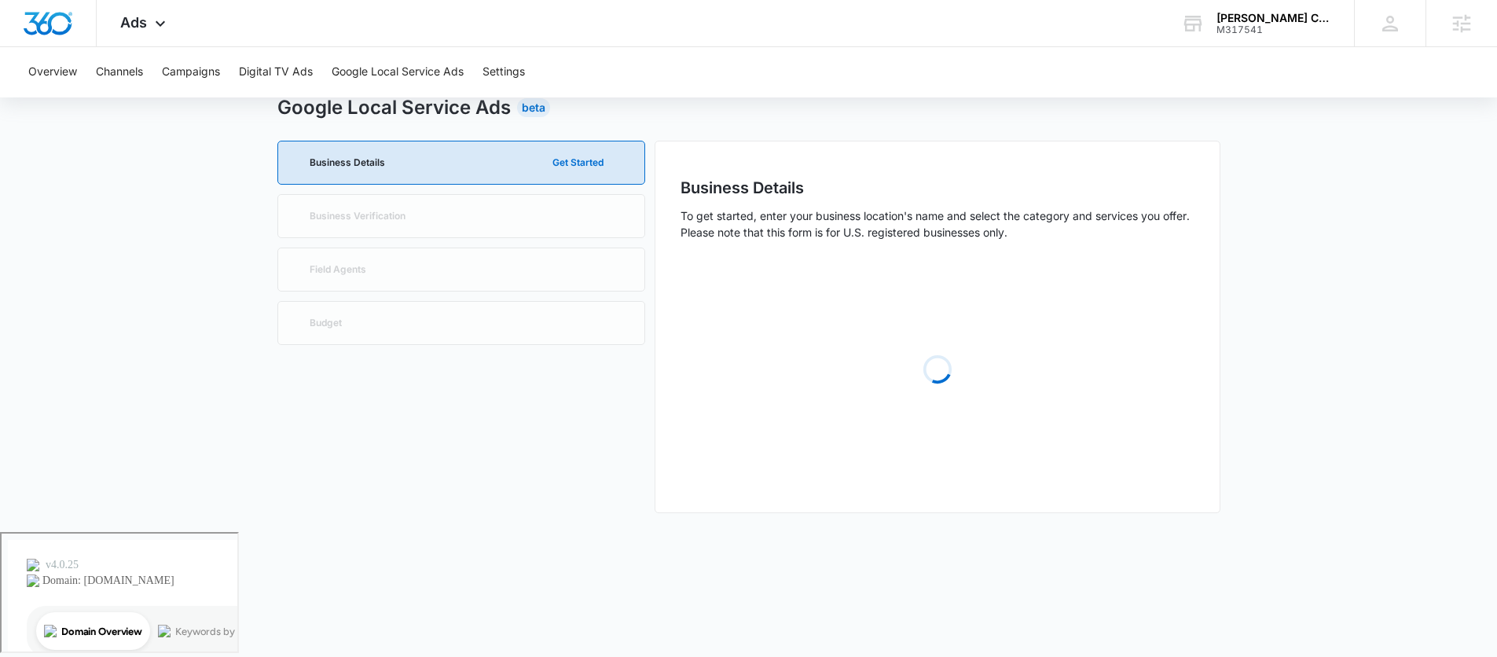
scroll to position [0, 0]
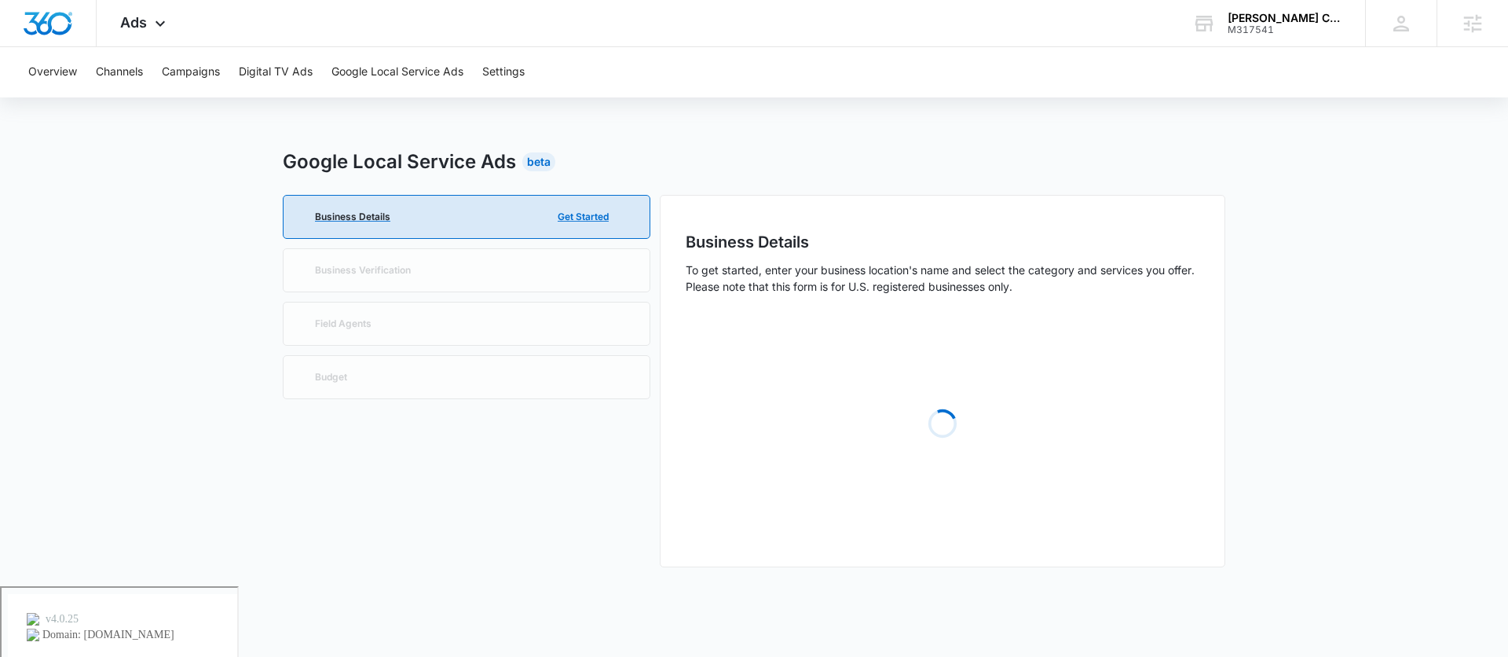
click at [365, 213] on p "Business Details" at bounding box center [352, 216] width 75 height 9
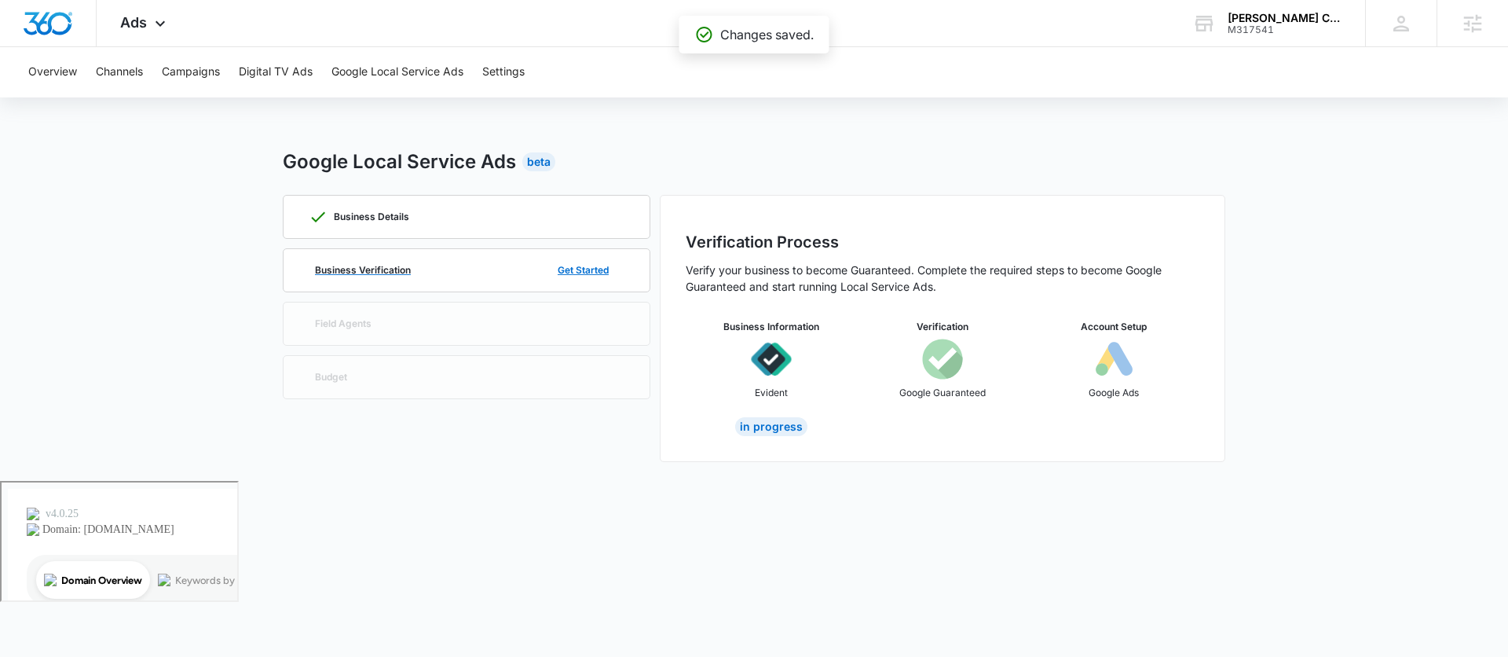
click at [390, 257] on div "Business Verification Get Started" at bounding box center [467, 270] width 316 height 42
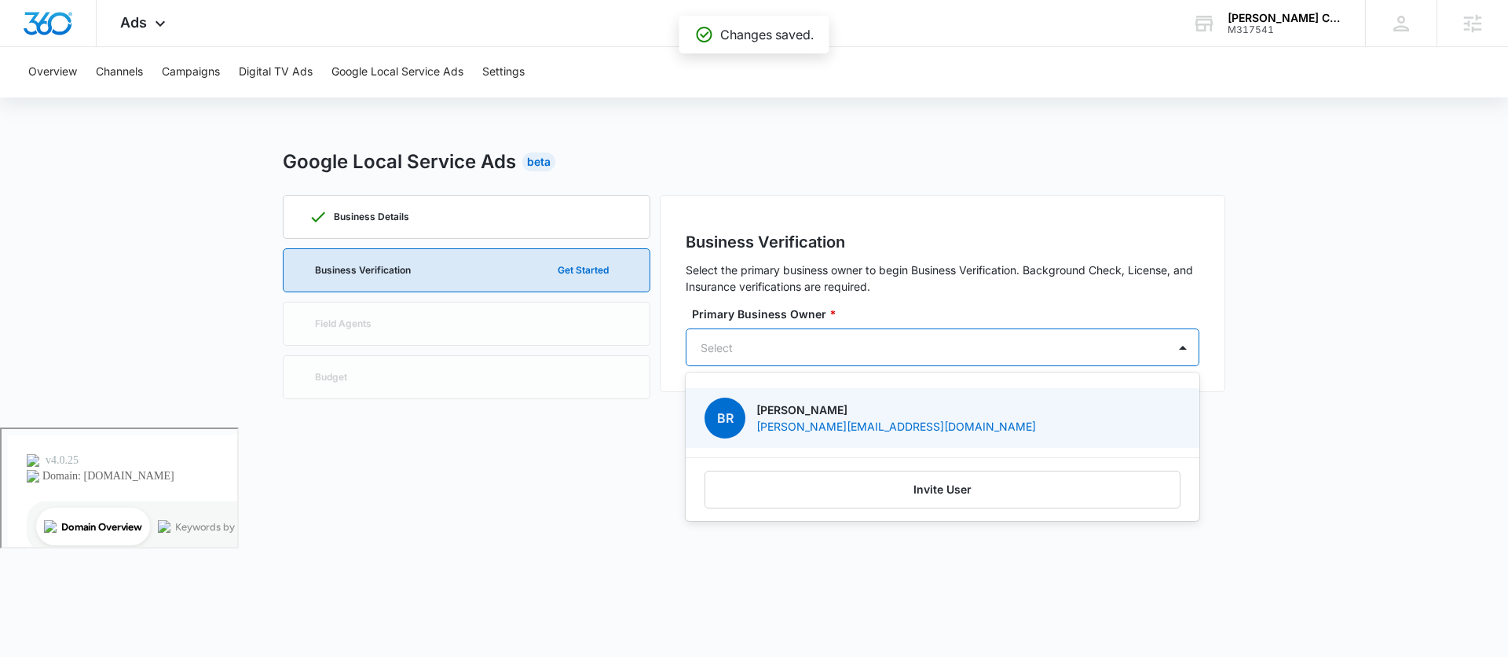
click at [878, 350] on div at bounding box center [924, 348] width 446 height 20
click at [1058, 418] on div "BR [PERSON_NAME] [PERSON_NAME][EMAIL_ADDRESS][DOMAIN_NAME]" at bounding box center [941, 418] width 473 height 41
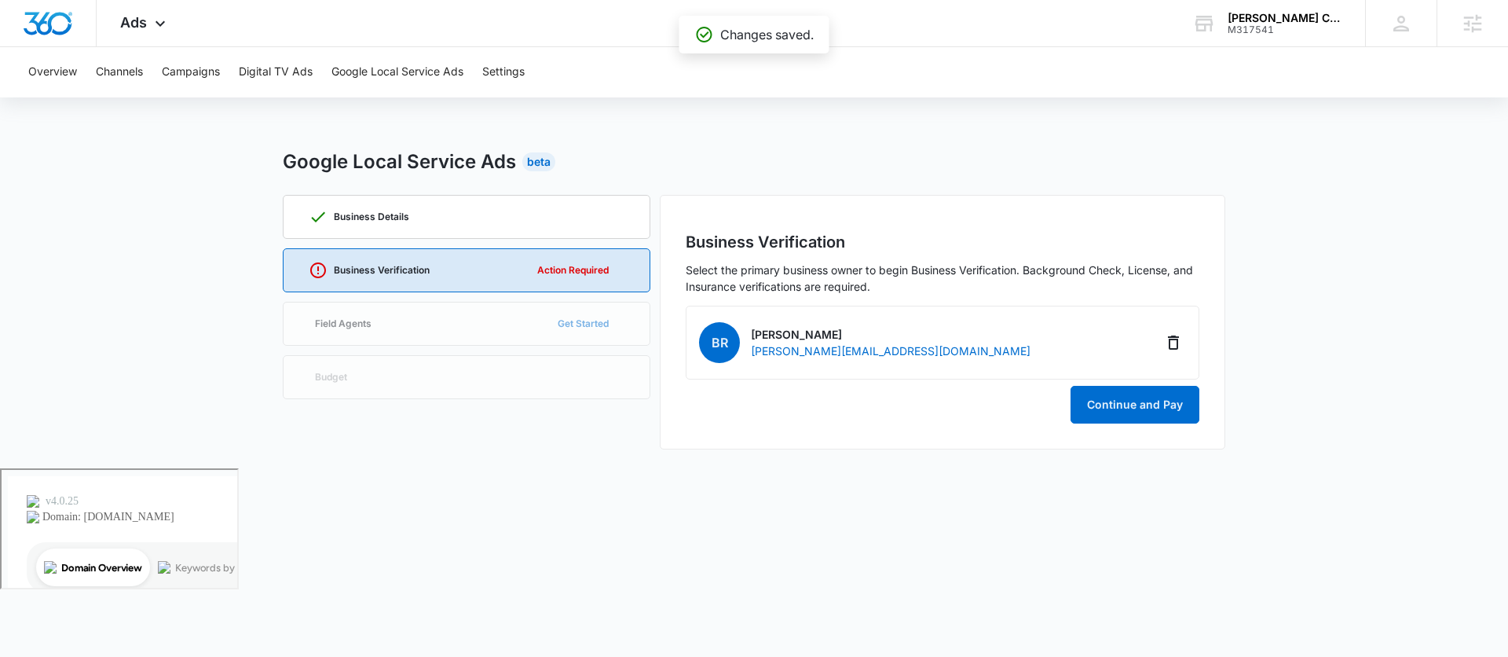
click at [1213, 400] on div "Business Verification Select the primary business owner to begin Business Verif…" at bounding box center [943, 322] width 566 height 255
click at [1178, 418] on button "Continue and Pay" at bounding box center [1135, 405] width 129 height 38
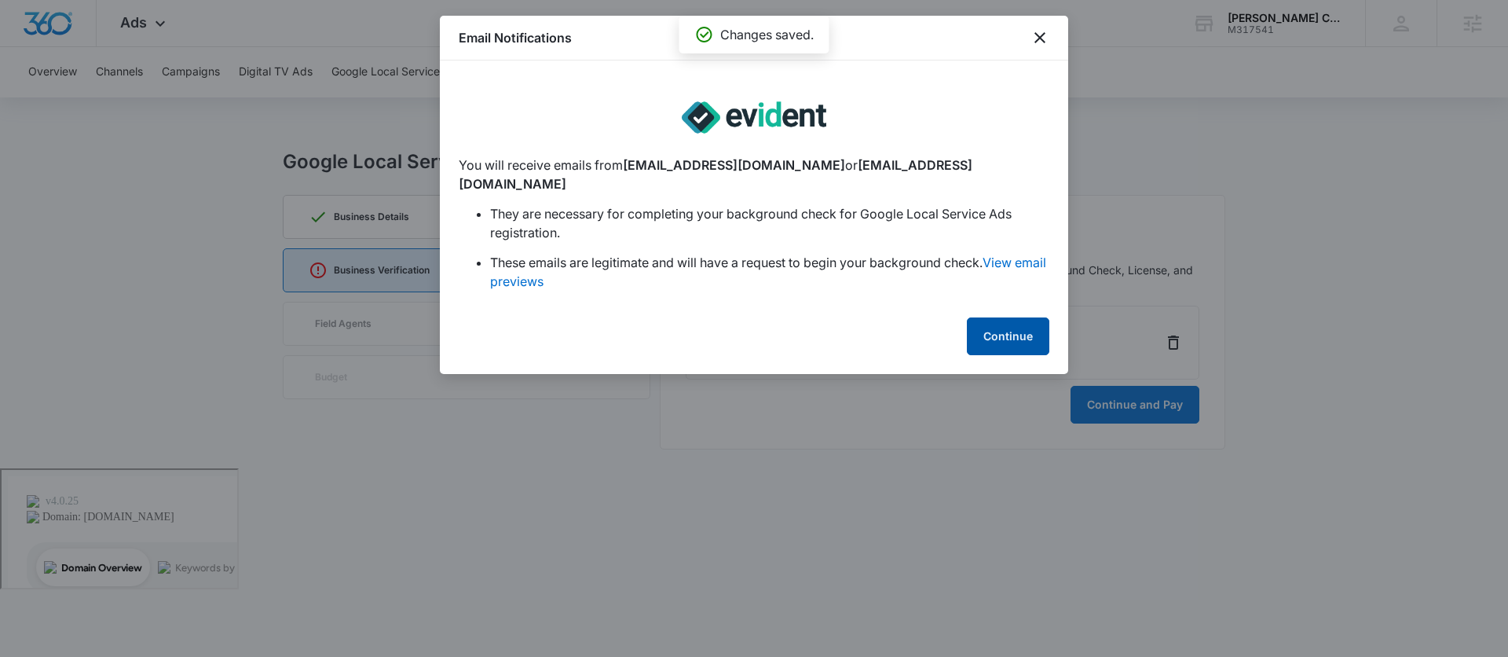
click at [1026, 332] on button "Continue" at bounding box center [1008, 336] width 82 height 38
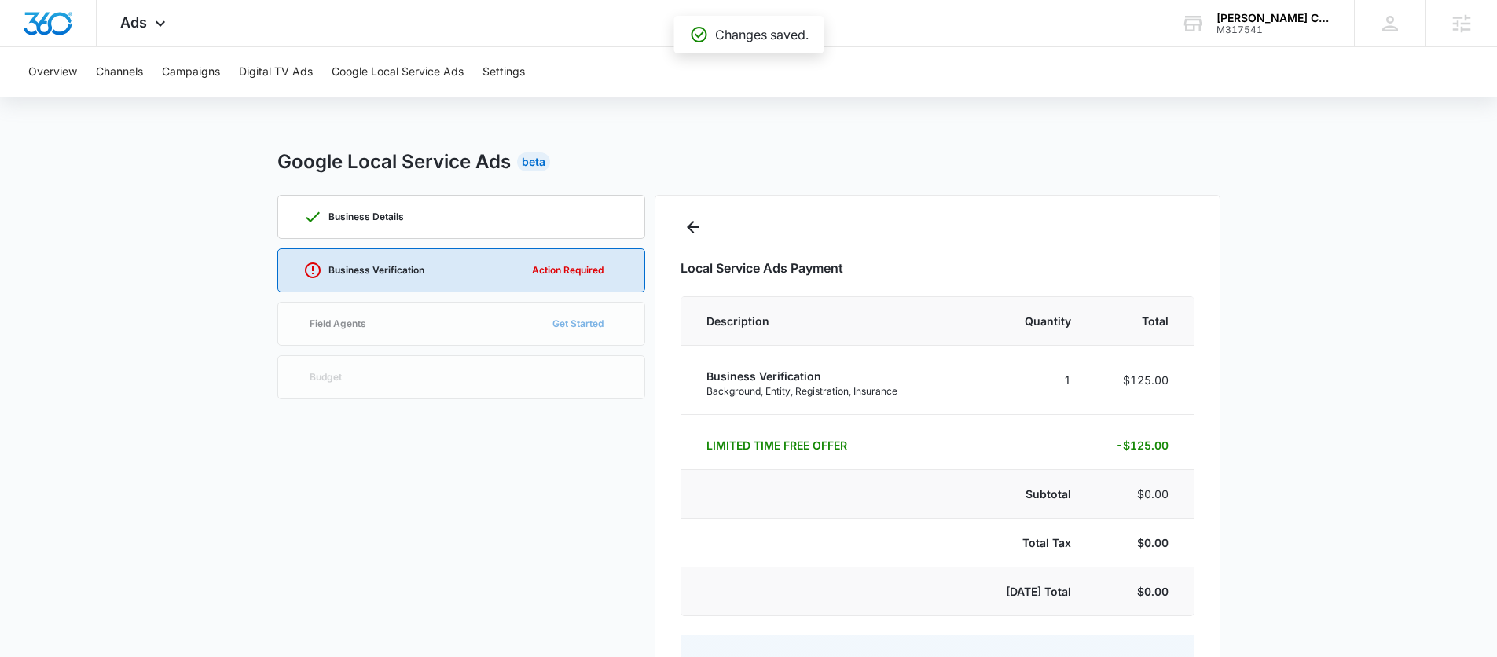
select select "pm_1QVL1CA4n8RTgNjUvw3DeuR7"
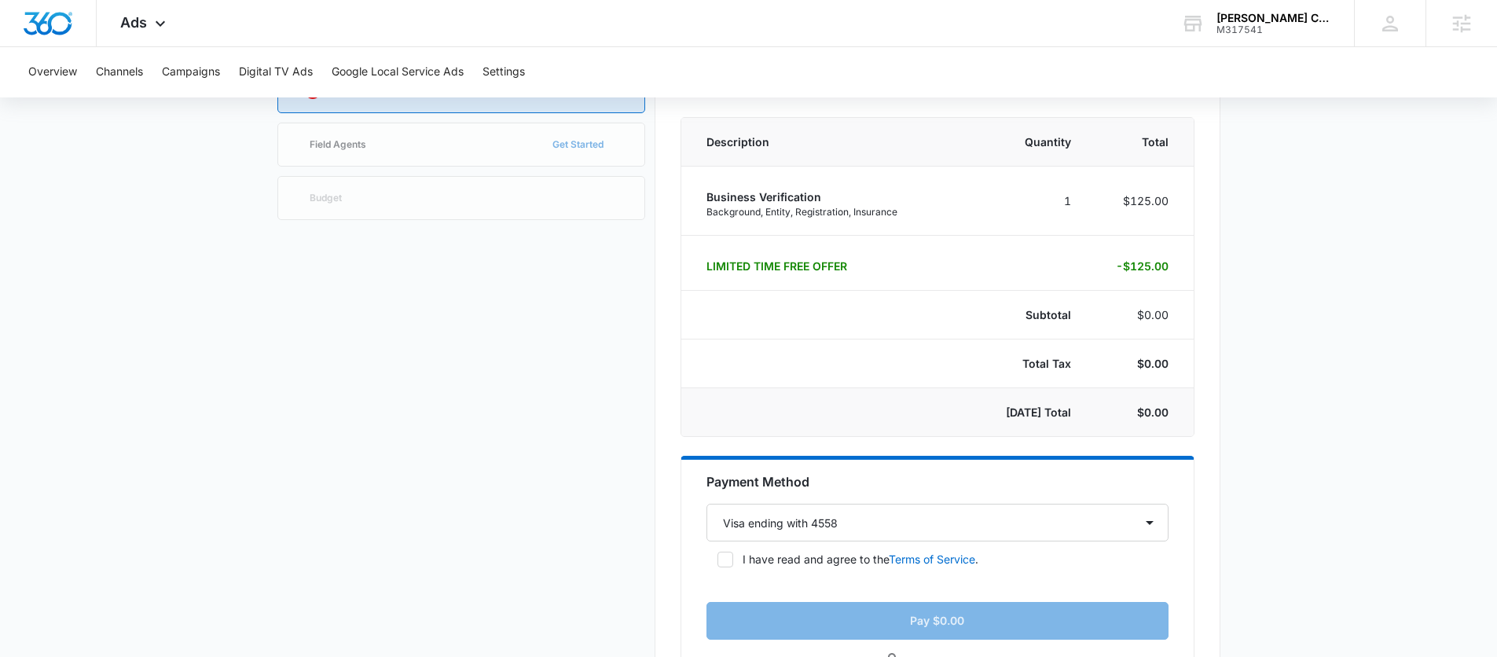
scroll to position [296, 0]
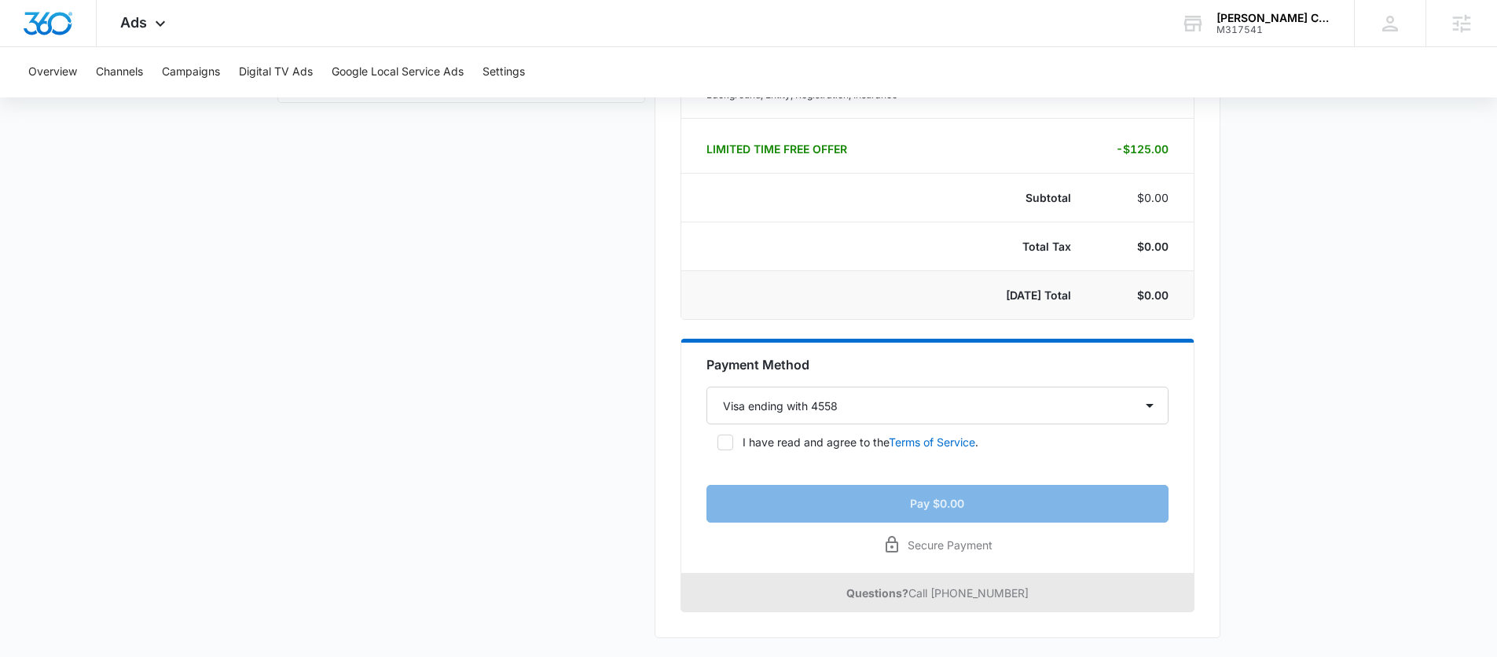
click at [728, 443] on icon at bounding box center [725, 442] width 14 height 14
click at [717, 443] on input "I have read and agree to the Terms of Service ." at bounding box center [711, 442] width 11 height 11
checkbox input "true"
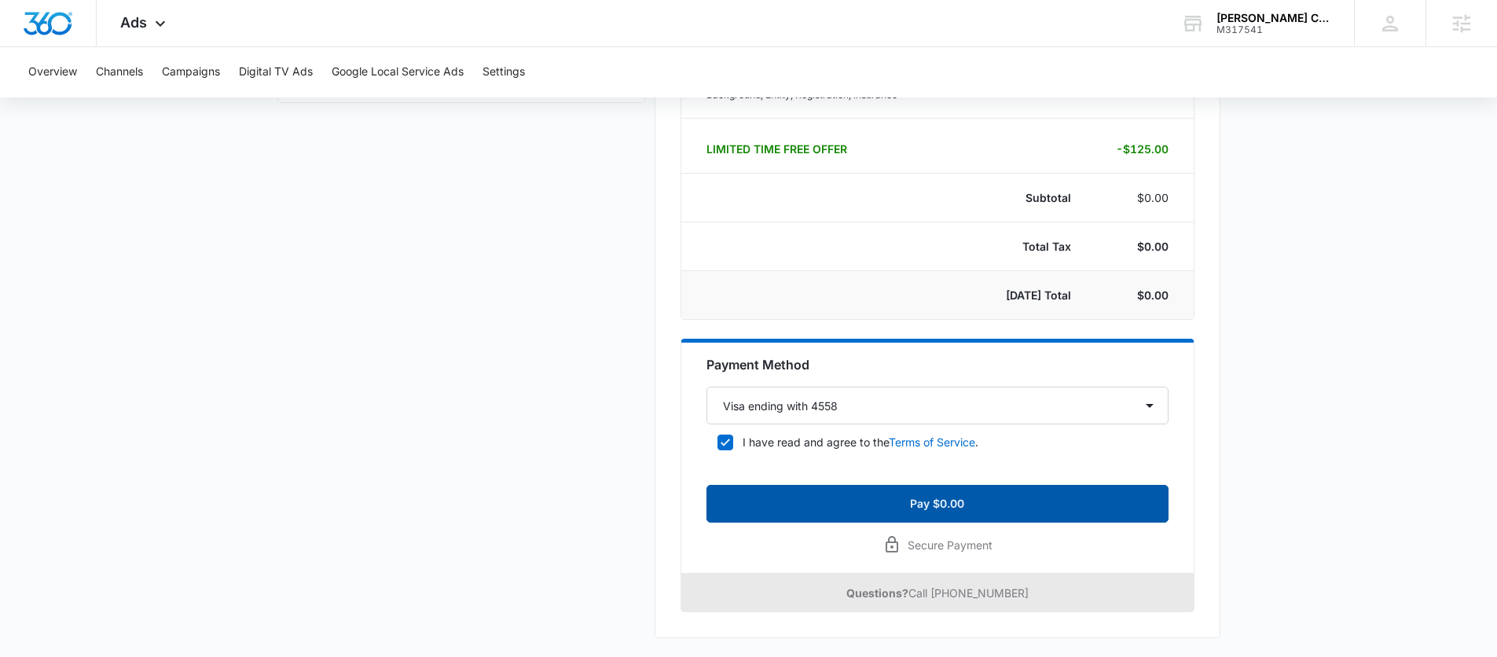
click at [878, 493] on button "Pay $0.00" at bounding box center [937, 504] width 462 height 38
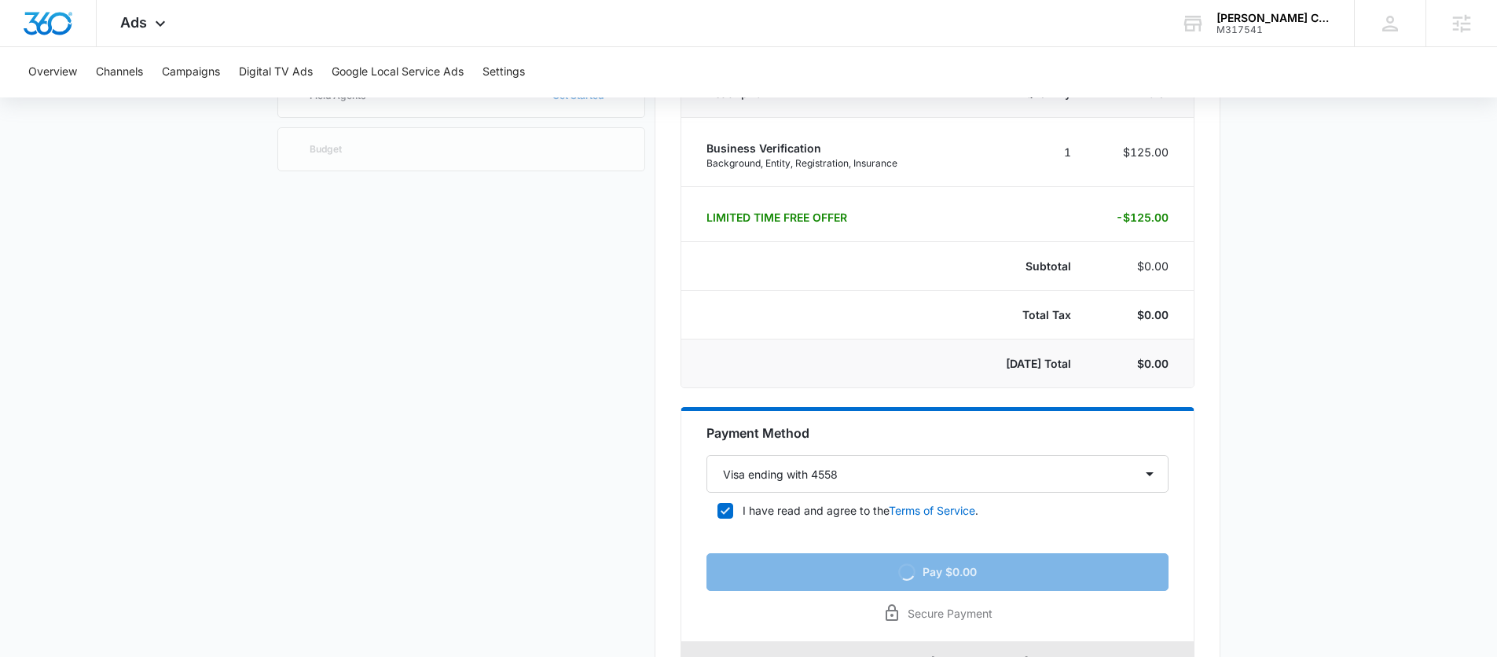
scroll to position [0, 0]
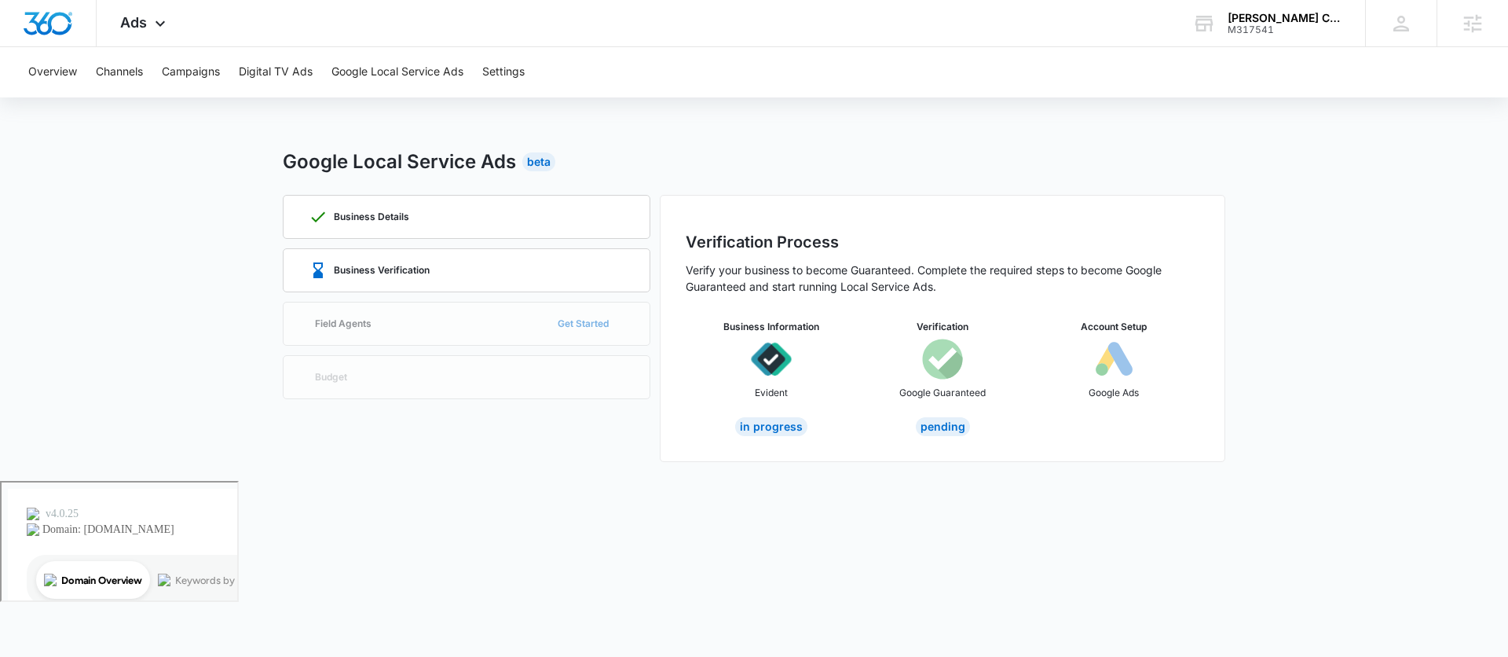
click at [414, 317] on div "Business Details Business Verification Field Agents Get Started Budget" at bounding box center [467, 328] width 368 height 267
drag, startPoint x: 454, startPoint y: 263, endPoint x: 430, endPoint y: 273, distance: 26.1
click at [453, 263] on div "Business Verification" at bounding box center [467, 270] width 316 height 42
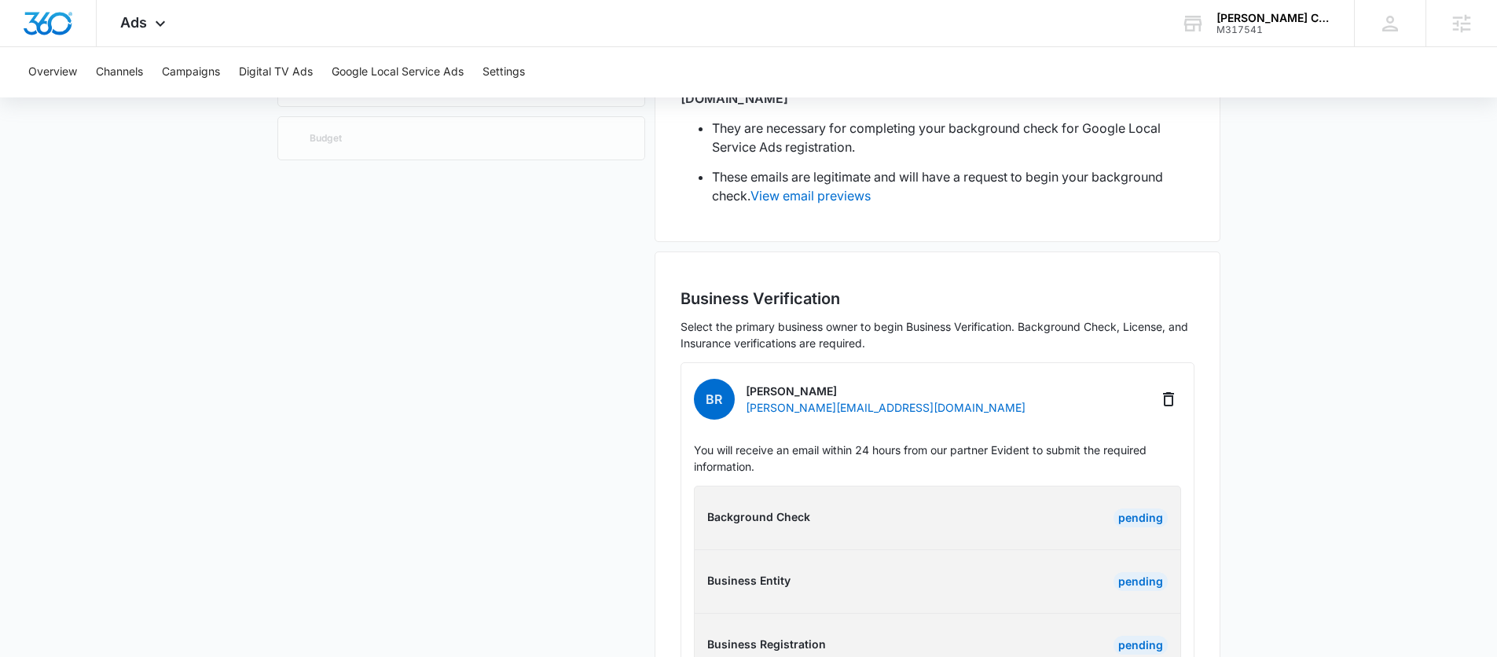
scroll to position [362, 0]
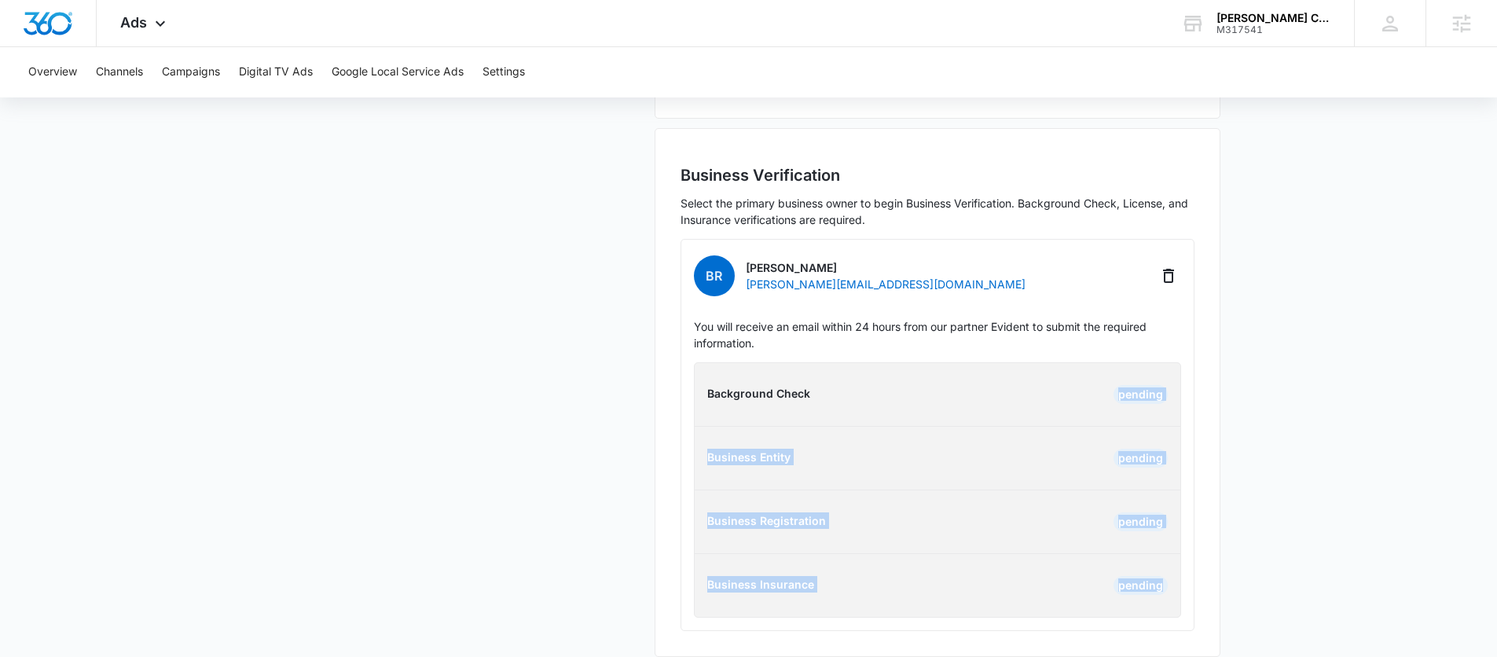
drag, startPoint x: 1110, startPoint y: 372, endPoint x: 1237, endPoint y: 575, distance: 238.9
click at [1188, 597] on div "BR [PERSON_NAME] [PERSON_NAME][EMAIL_ADDRESS][DOMAIN_NAME] You will receive an …" at bounding box center [937, 435] width 514 height 392
click at [1299, 554] on main "Google Local Service Ads Beta Business Details Business Verification Field Agen…" at bounding box center [748, 231] width 1497 height 890
drag, startPoint x: 687, startPoint y: 372, endPoint x: 1230, endPoint y: 616, distance: 594.6
click at [1233, 621] on main "Google Local Service Ads Beta Business Details Business Verification Field Agen…" at bounding box center [748, 231] width 1497 height 890
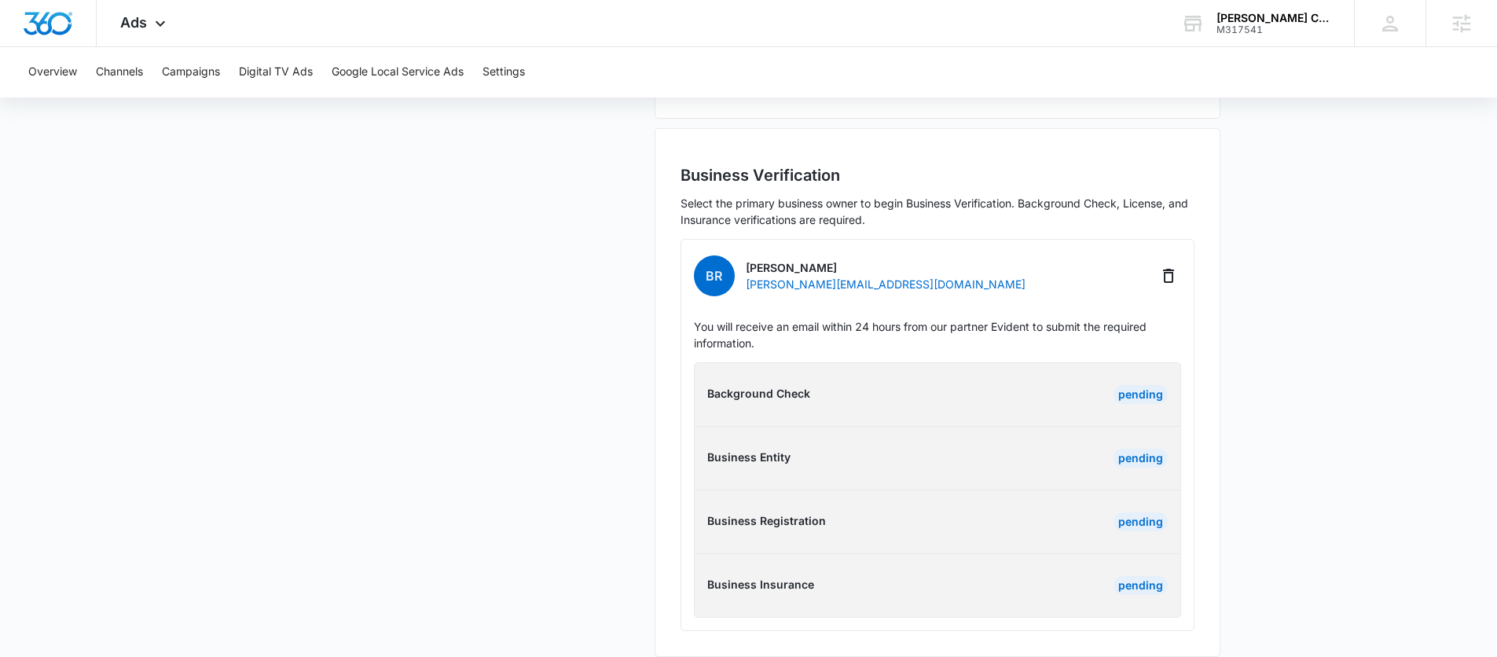
click at [1307, 302] on main "Google Local Service Ads Beta Business Details Business Verification Field Agen…" at bounding box center [748, 231] width 1497 height 890
drag, startPoint x: 858, startPoint y: 310, endPoint x: 1103, endPoint y: 302, distance: 245.2
click at [1099, 318] on p "You will receive an email within 24 hours from our partner Evident to submit th…" at bounding box center [937, 334] width 487 height 33
drag, startPoint x: 789, startPoint y: 376, endPoint x: 812, endPoint y: 371, distance: 24.2
click at [790, 385] on p "Background Check" at bounding box center [819, 393] width 225 height 16
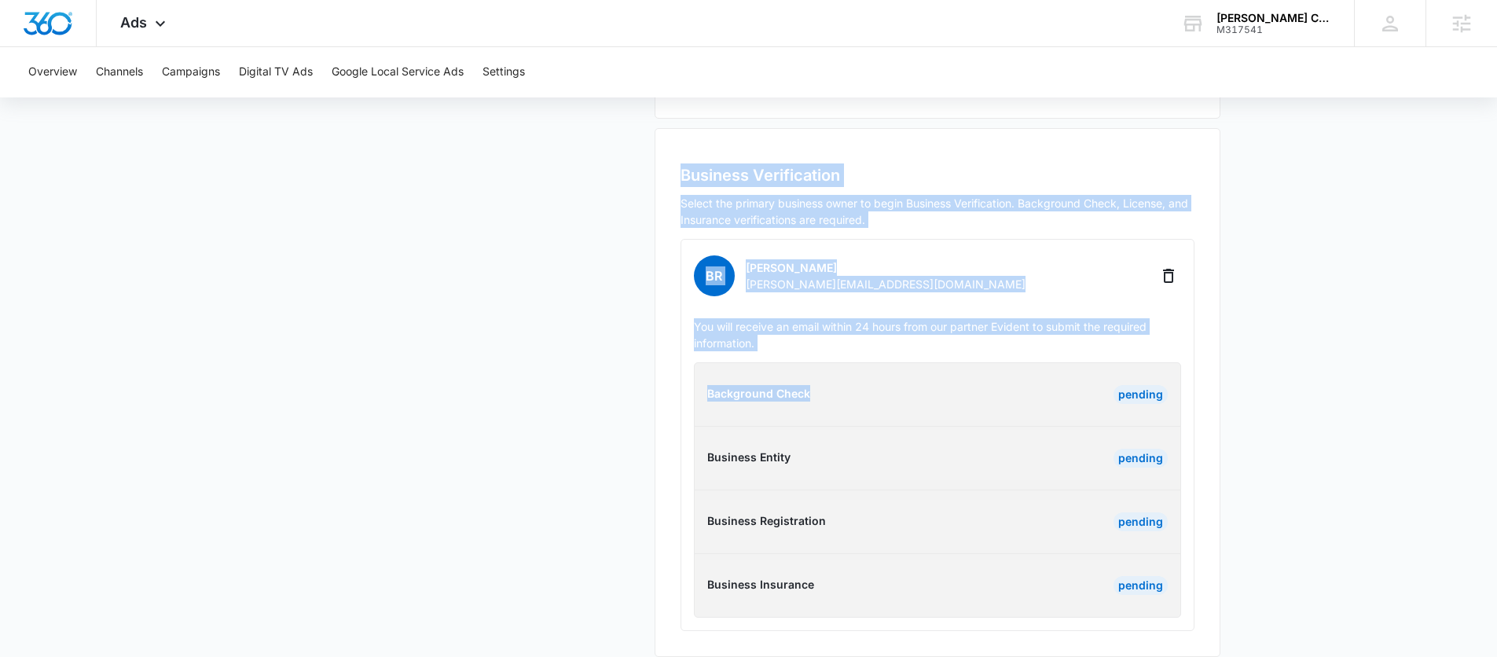
drag, startPoint x: 813, startPoint y: 372, endPoint x: 637, endPoint y: 373, distance: 176.0
click at [637, 373] on div "Business Details Business Verification Field Agents Get Started Budget Thank Yo…" at bounding box center [748, 245] width 943 height 824
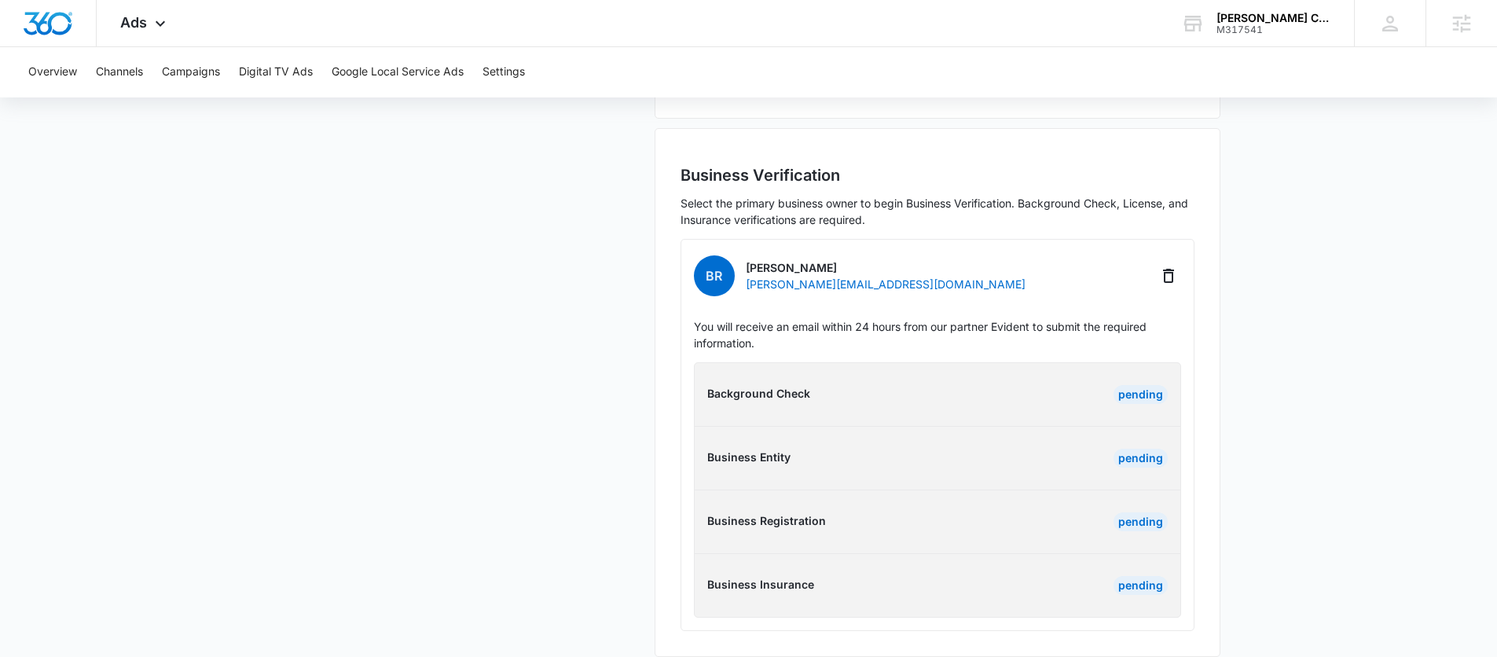
click at [805, 420] on div "Background Check Pending Business Entity Pending Business Registration Pending …" at bounding box center [937, 489] width 487 height 255
drag, startPoint x: 734, startPoint y: 437, endPoint x: 679, endPoint y: 432, distance: 55.2
click at [680, 432] on div "Business Verification Select the primary business owner to begin Business Verif…" at bounding box center [937, 396] width 514 height 467
click at [745, 449] on p "Business Entity" at bounding box center [819, 457] width 225 height 16
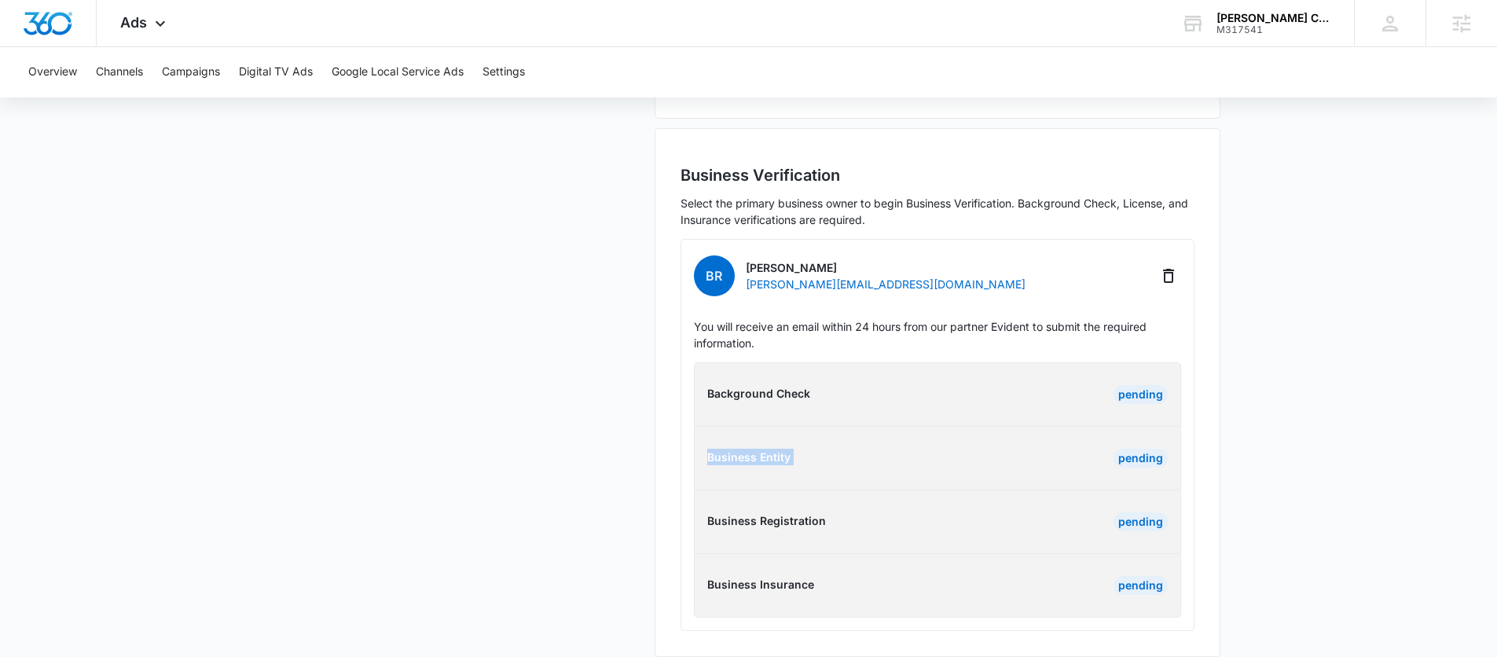
click at [745, 449] on p "Business Entity" at bounding box center [819, 457] width 225 height 16
click at [786, 512] on p "Business Registration" at bounding box center [819, 520] width 225 height 16
click at [772, 512] on div "Business Registration" at bounding box center [819, 521] width 225 height 19
click at [760, 512] on p "Business Registration" at bounding box center [819, 520] width 225 height 16
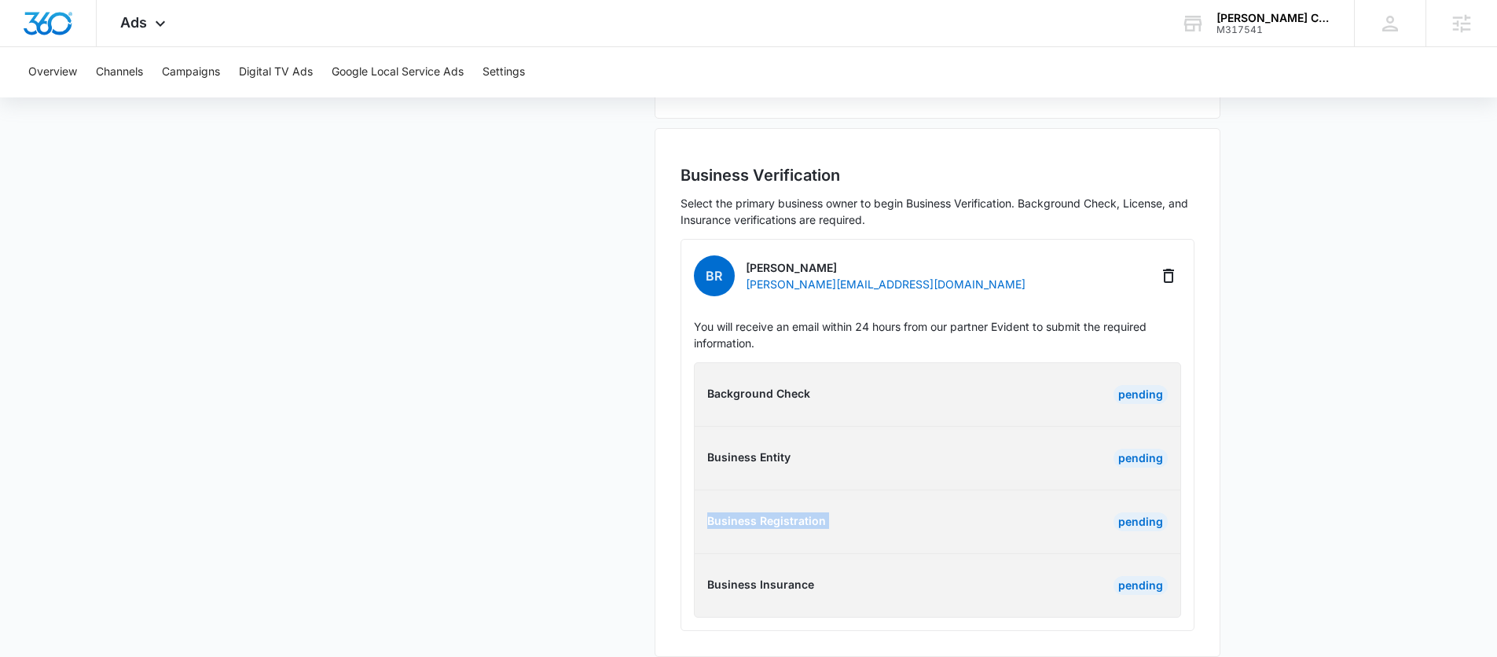
click at [760, 512] on p "Business Registration" at bounding box center [819, 520] width 225 height 16
drag, startPoint x: 1124, startPoint y: 379, endPoint x: 1218, endPoint y: 434, distance: 108.9
click at [1218, 429] on div "Business Verification Select the primary business owner to begin Business Verif…" at bounding box center [937, 392] width 566 height 529
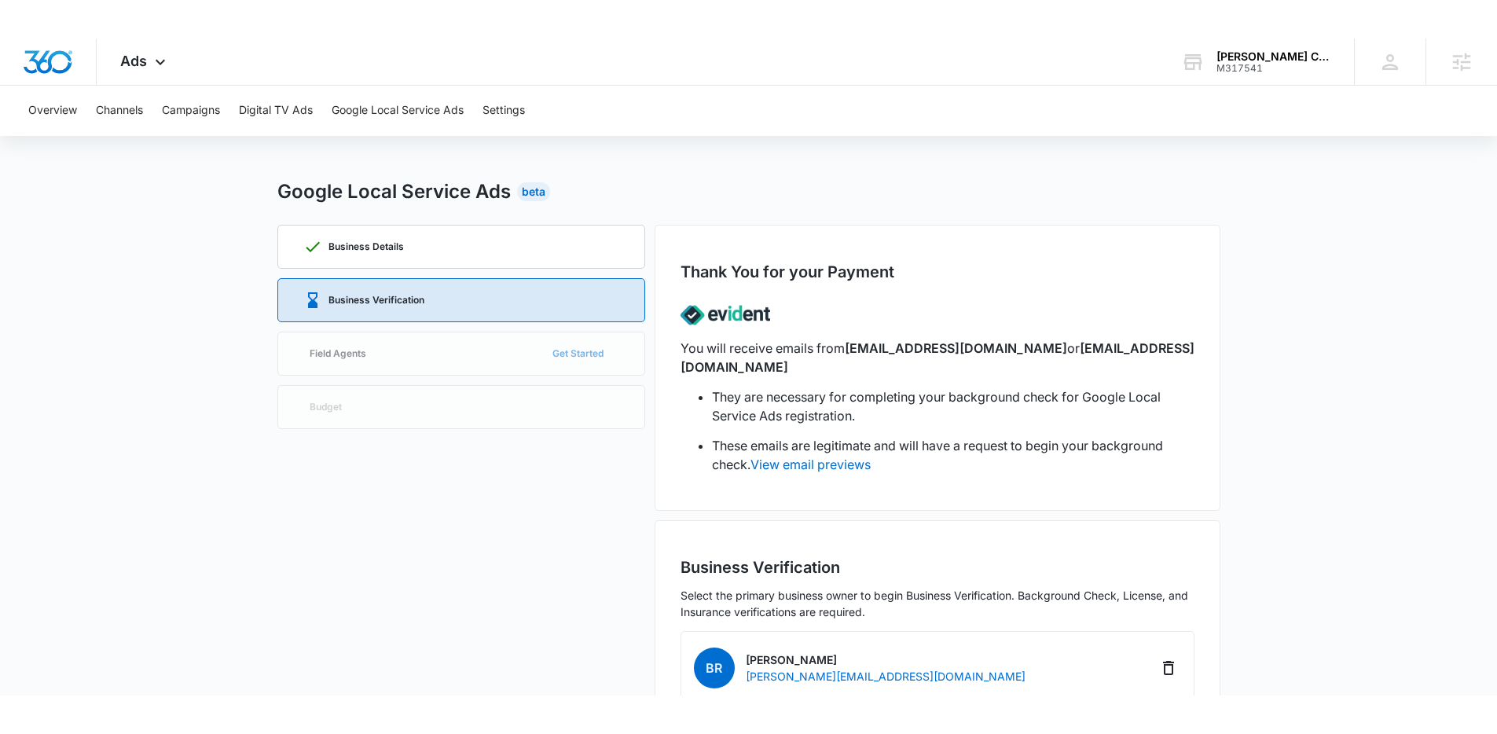
scroll to position [2, 0]
